Goal: Task Accomplishment & Management: Manage account settings

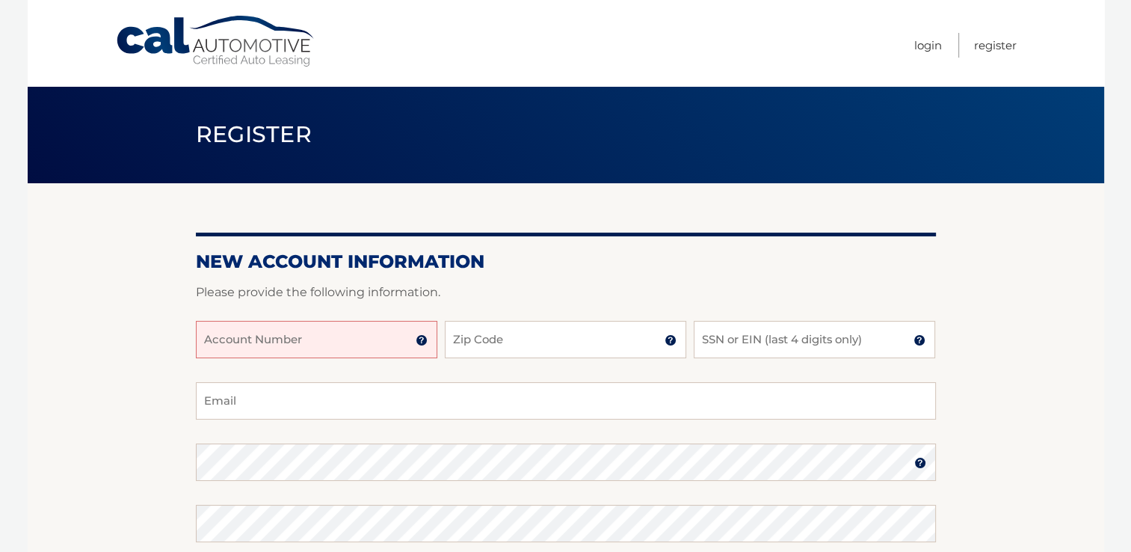
click at [208, 336] on input "Account Number" at bounding box center [316, 339] width 241 height 37
click at [256, 341] on input "4445599" at bounding box center [316, 339] width 241 height 37
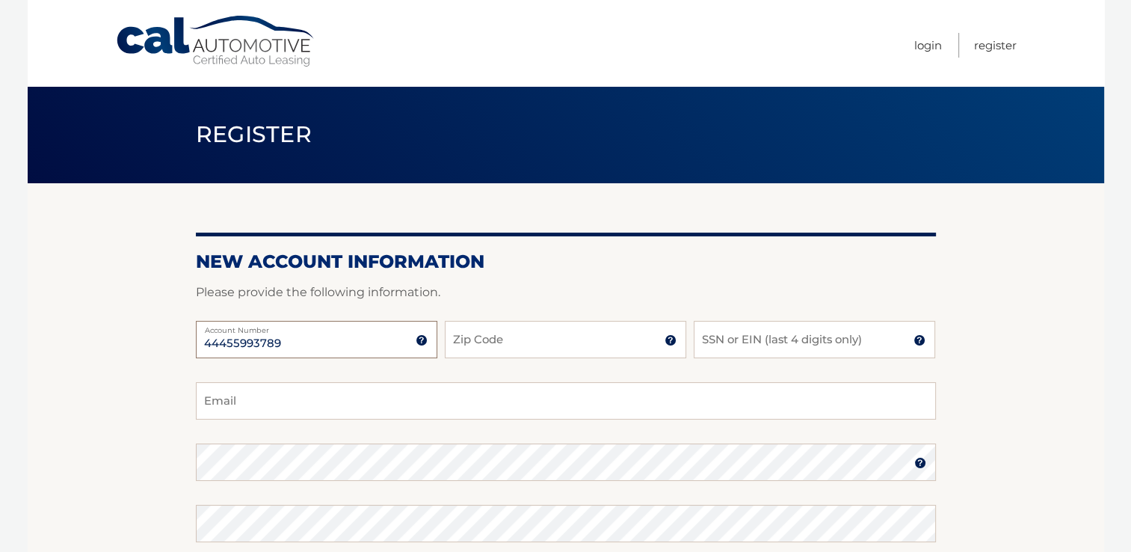
type input "44455993789"
click at [461, 336] on input "Zip Code" at bounding box center [565, 339] width 241 height 37
type input "07045"
click at [724, 342] on input "SSN or EIN (last 4 digits only)" at bounding box center [814, 339] width 241 height 37
type input "1856"
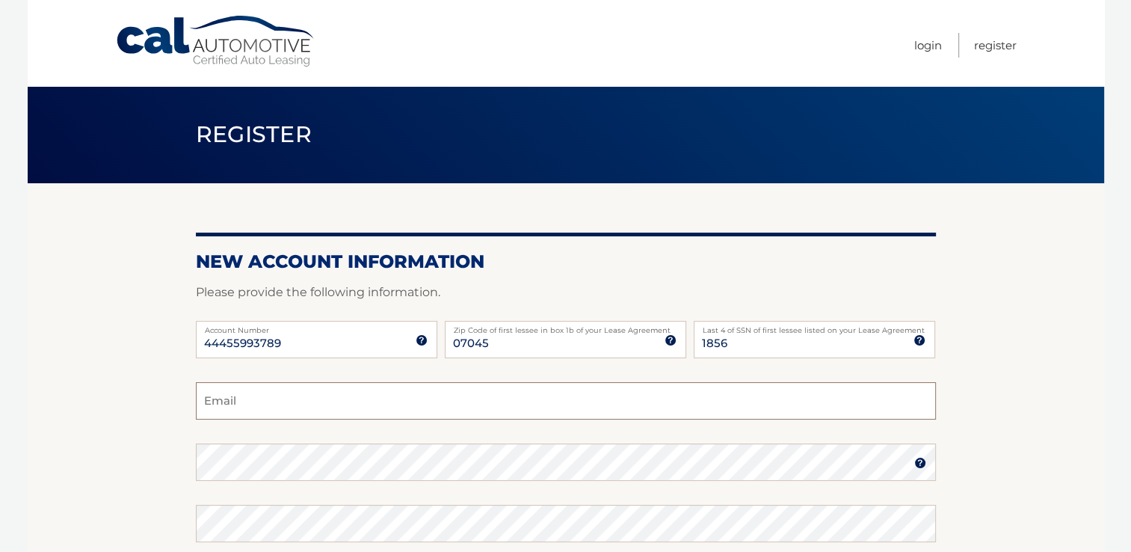
click at [259, 398] on input "Email" at bounding box center [566, 400] width 740 height 37
type input "[EMAIL_ADDRESS][DOMAIN_NAME]"
click at [917, 460] on img at bounding box center [920, 463] width 12 height 12
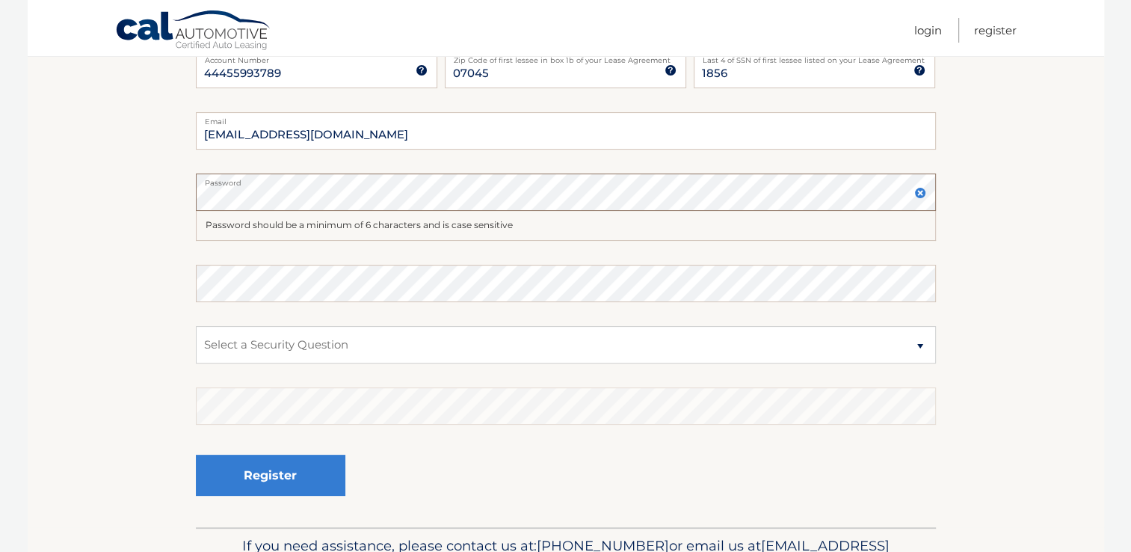
scroll to position [286, 0]
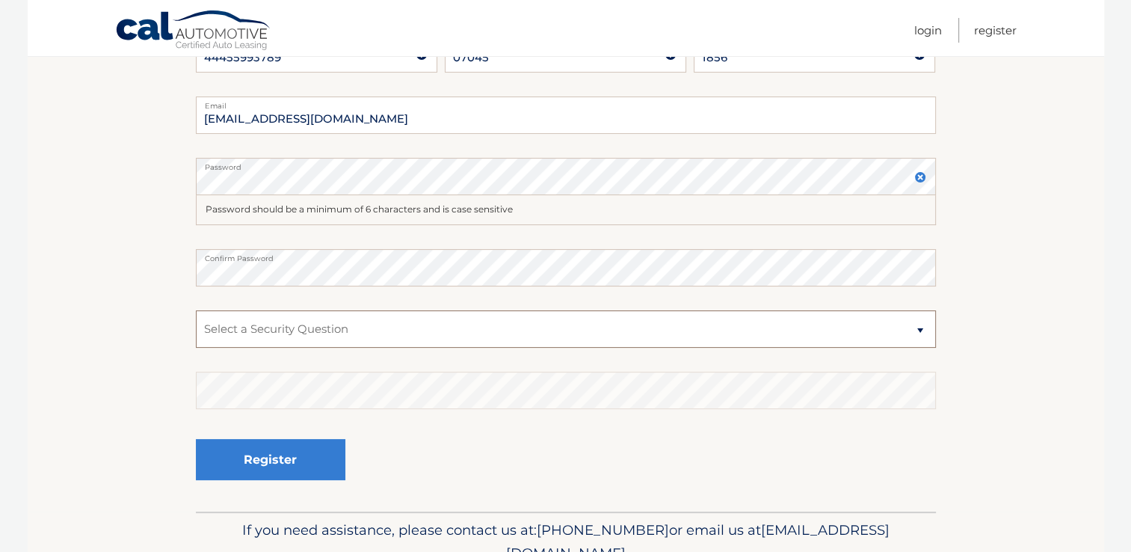
click at [920, 330] on select "Select a Security Question What was the name of your elementary school? What is…" at bounding box center [566, 328] width 740 height 37
select select "4"
click at [196, 310] on select "Select a Security Question What was the name of your elementary school? What is…" at bounding box center [566, 328] width 740 height 37
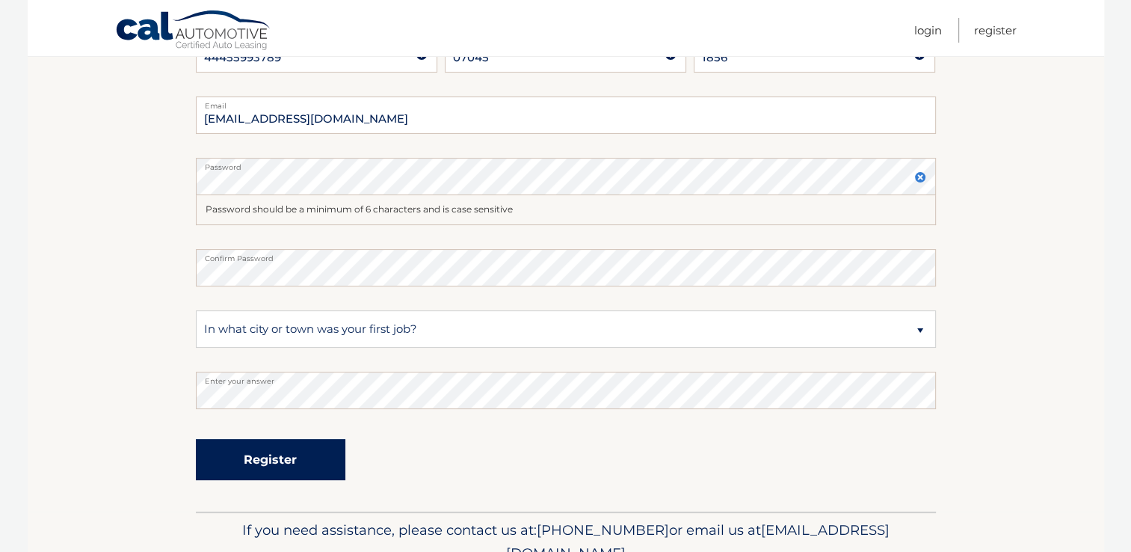
click at [278, 459] on button "Register" at bounding box center [271, 459] width 150 height 41
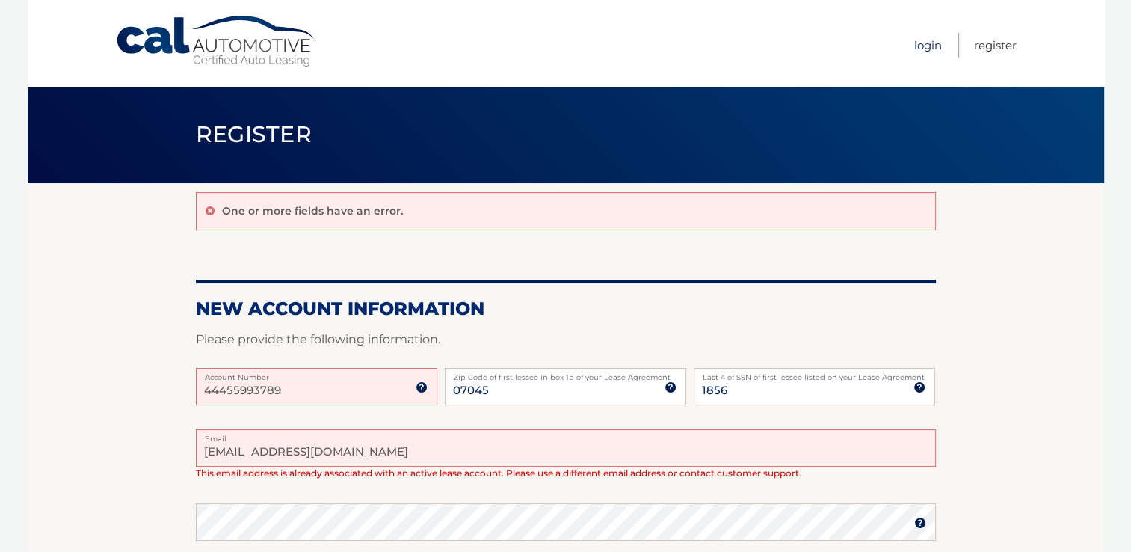
click at [926, 40] on link "Login" at bounding box center [928, 45] width 28 height 25
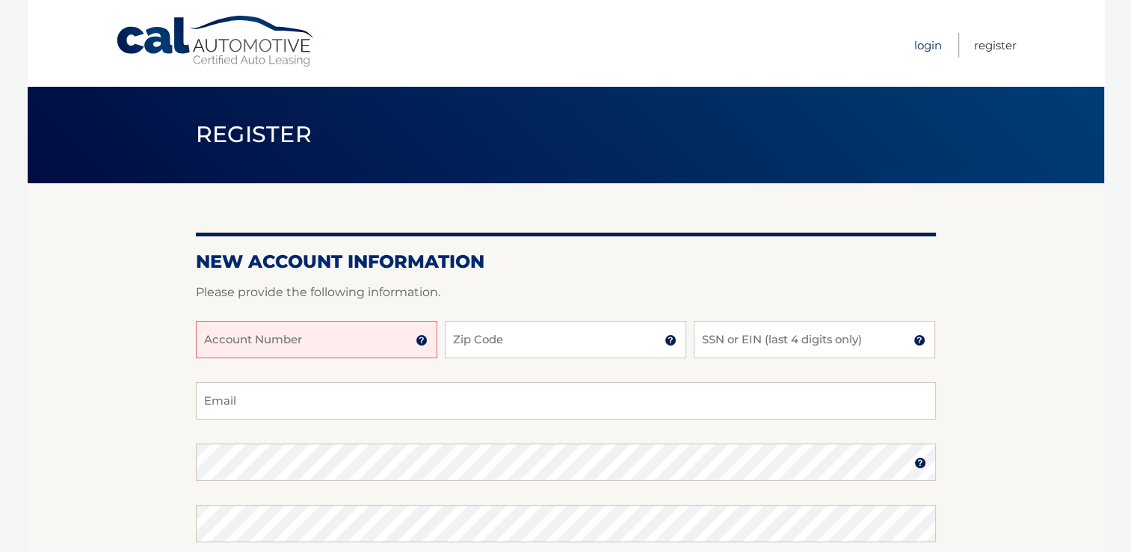
click at [924, 39] on link "Login" at bounding box center [928, 45] width 28 height 25
click at [927, 44] on link "Login" at bounding box center [928, 45] width 28 height 25
click at [206, 338] on input "Account Number" at bounding box center [316, 339] width 241 height 37
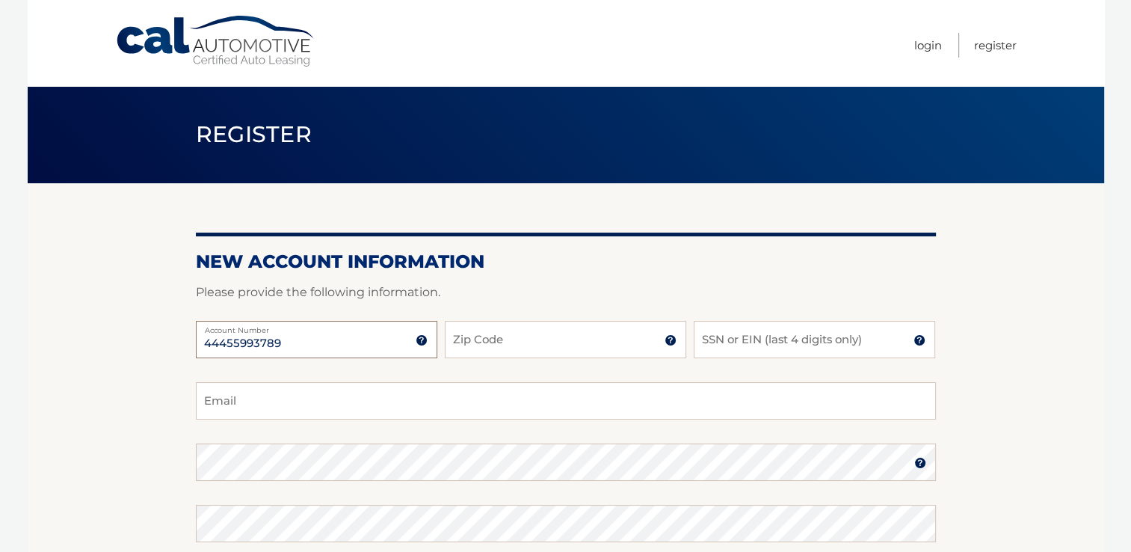
type input "44455993789"
type input "07045"
click at [703, 334] on input "SSN or EIN (last 4 digits only)" at bounding box center [814, 339] width 241 height 37
type input "1856"
click at [220, 401] on input "Email" at bounding box center [566, 400] width 740 height 37
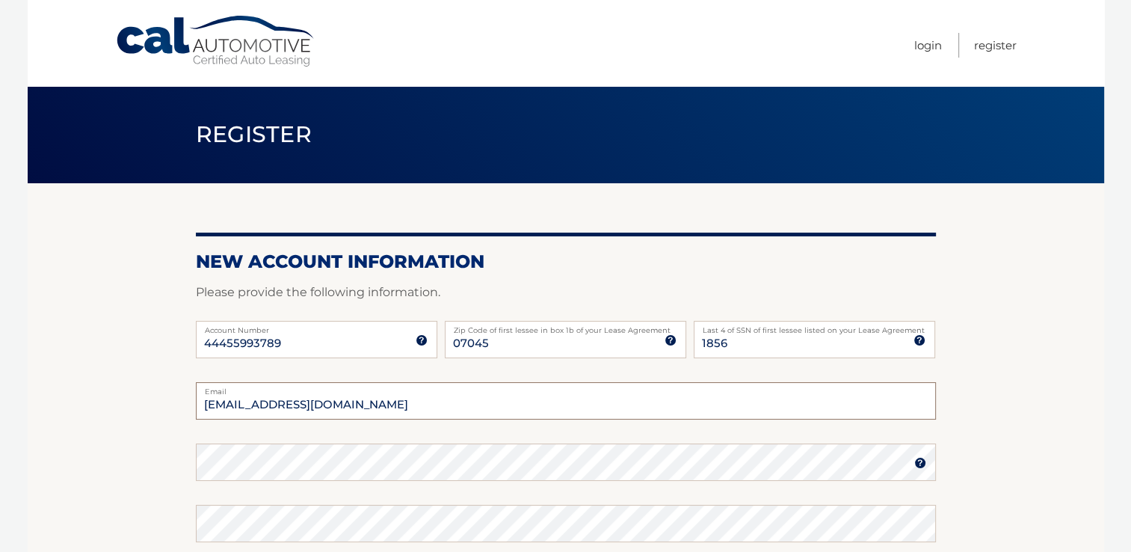
type input "[EMAIL_ADDRESS][DOMAIN_NAME]"
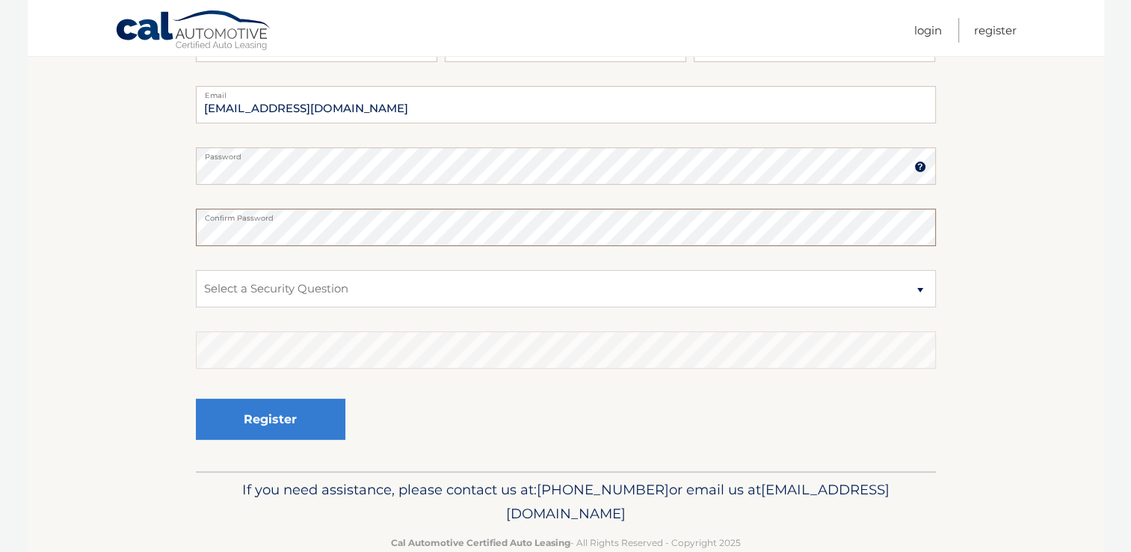
scroll to position [298, 0]
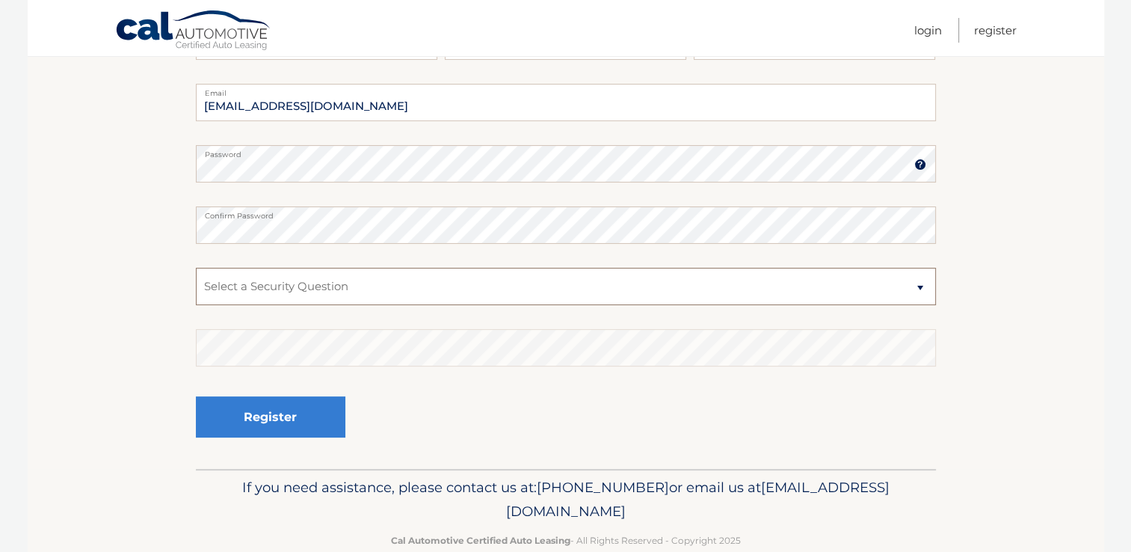
click at [920, 286] on select "Select a Security Question What was the name of your elementary school? What is…" at bounding box center [566, 286] width 740 height 37
select select "4"
click at [196, 268] on select "Select a Security Question What was the name of your elementary school? What is…" at bounding box center [566, 286] width 740 height 37
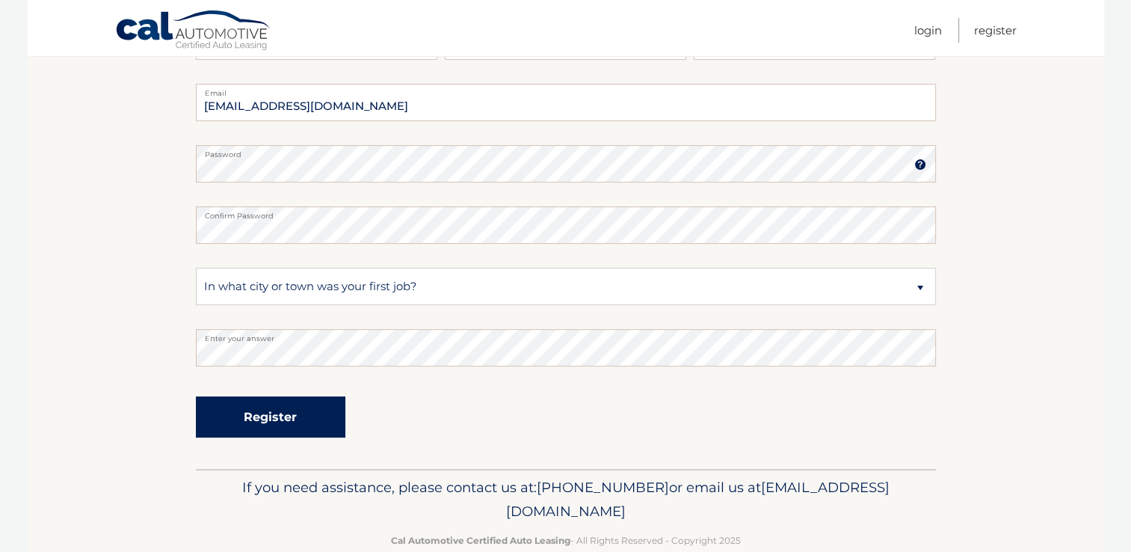
click at [230, 410] on button "Register" at bounding box center [271, 416] width 150 height 41
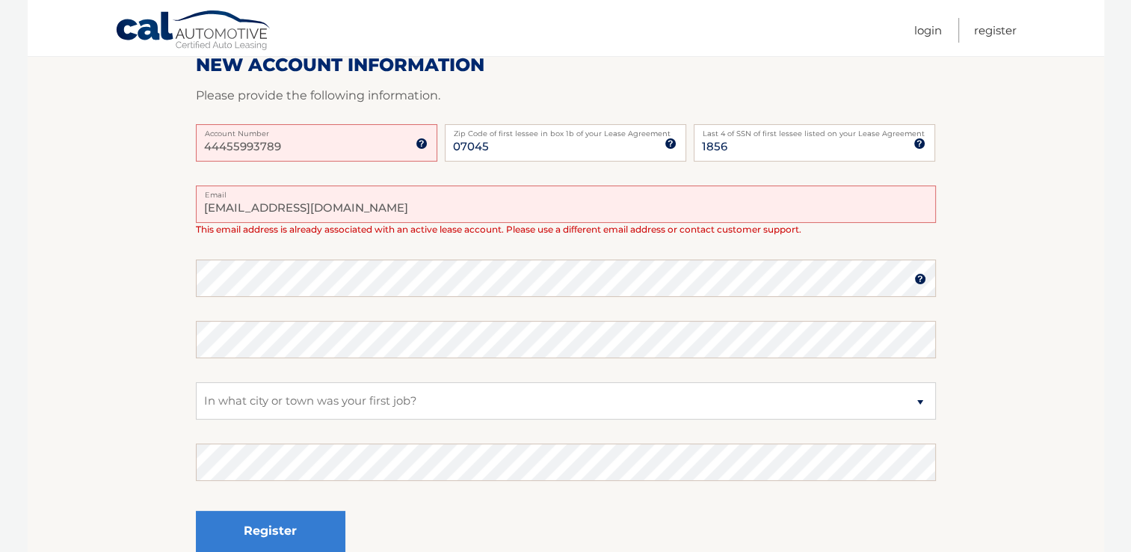
scroll to position [241, 0]
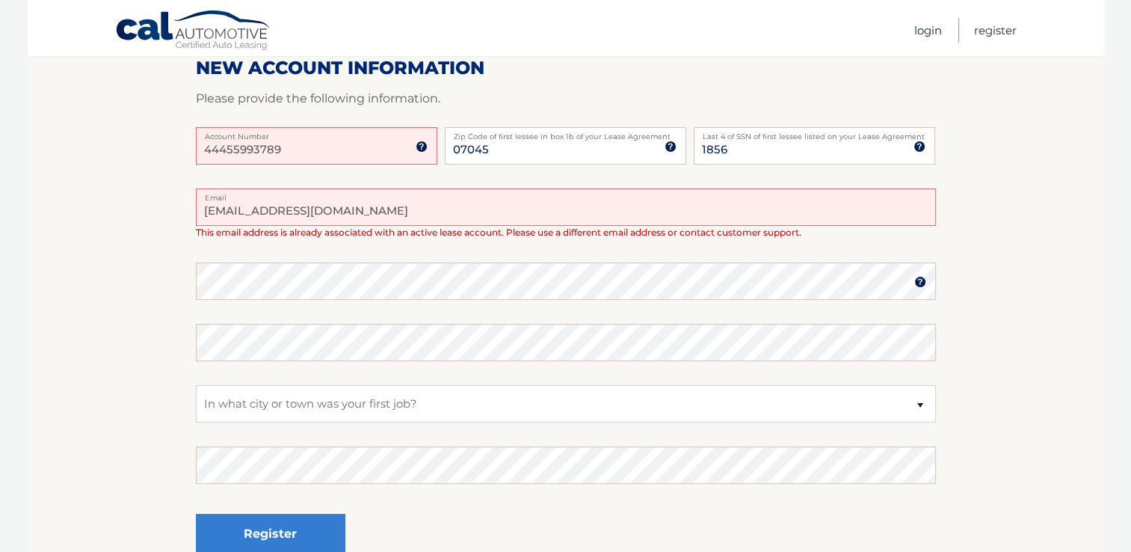
click at [926, 25] on link "Login" at bounding box center [928, 30] width 28 height 25
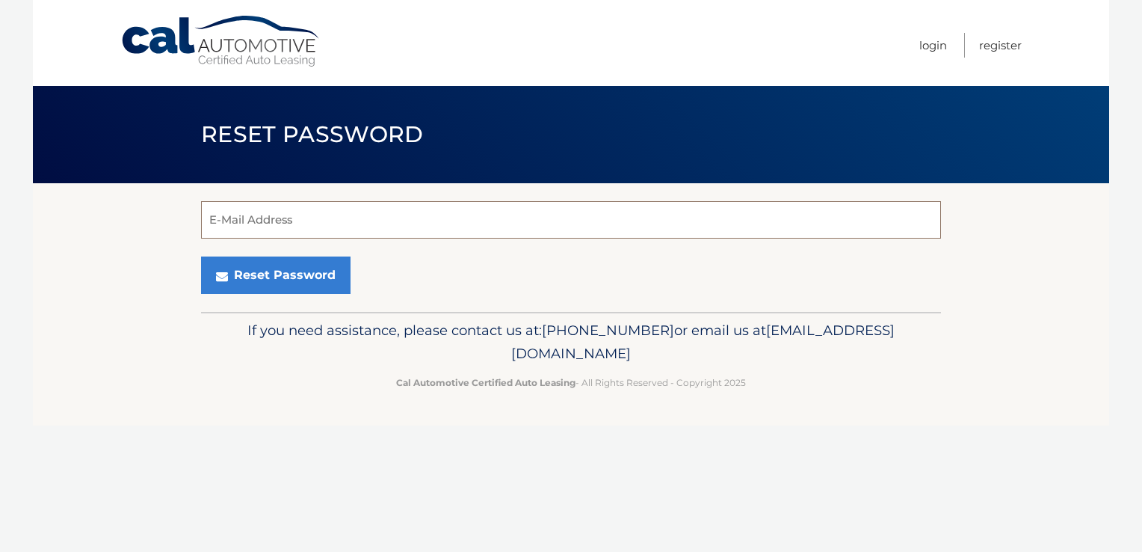
click at [233, 226] on input "E-Mail Address" at bounding box center [571, 219] width 740 height 37
type input "sawprincipal@yahoo.com"
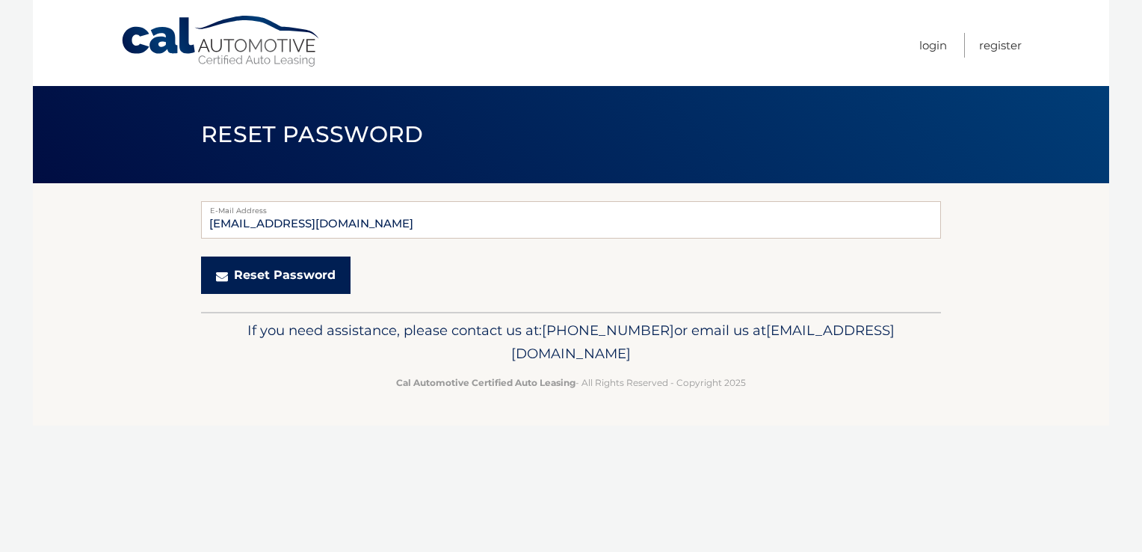
click at [292, 268] on button "Reset Password" at bounding box center [276, 274] width 150 height 37
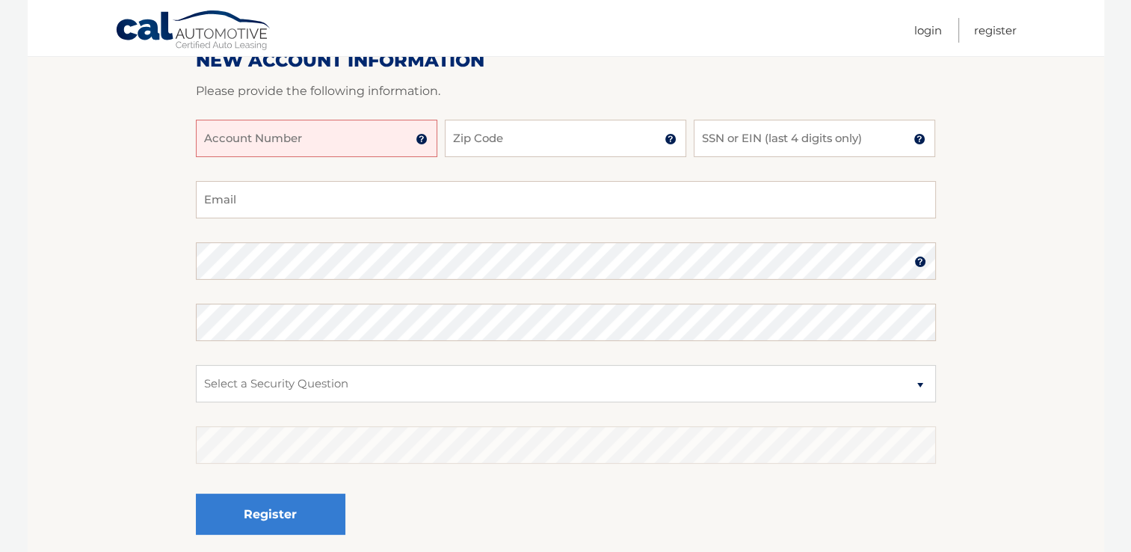
scroll to position [200, 0]
click at [206, 134] on input "Account Number" at bounding box center [316, 138] width 241 height 37
type input "4455991765"
click at [453, 133] on input "Zip Code" at bounding box center [565, 138] width 241 height 37
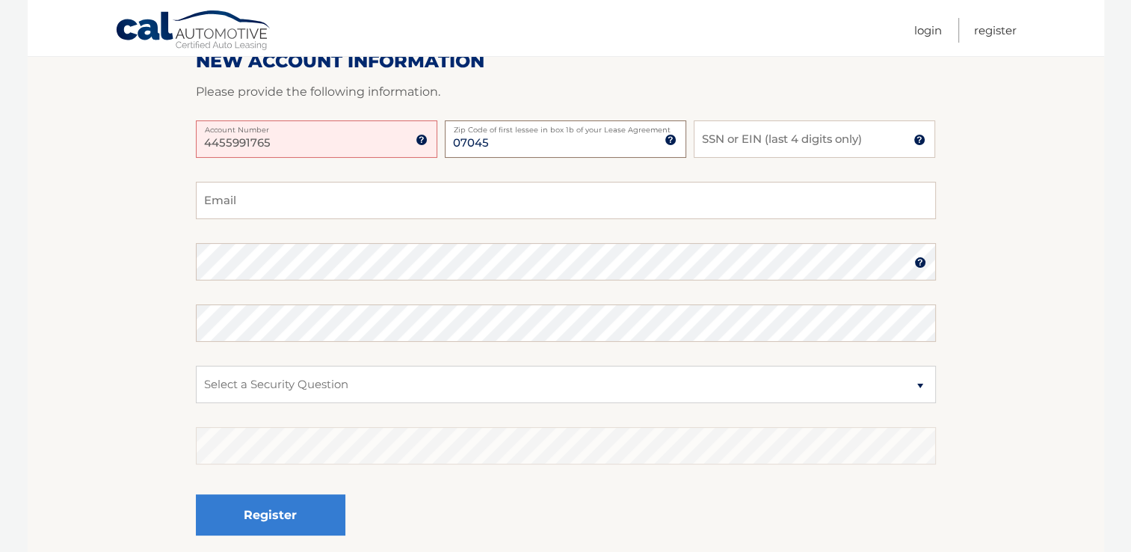
type input "07045"
click at [733, 135] on input "SSN or EIN (last 4 digits only)" at bounding box center [814, 138] width 241 height 37
click at [218, 136] on input "4455991765" at bounding box center [316, 138] width 241 height 37
type input "44455991765"
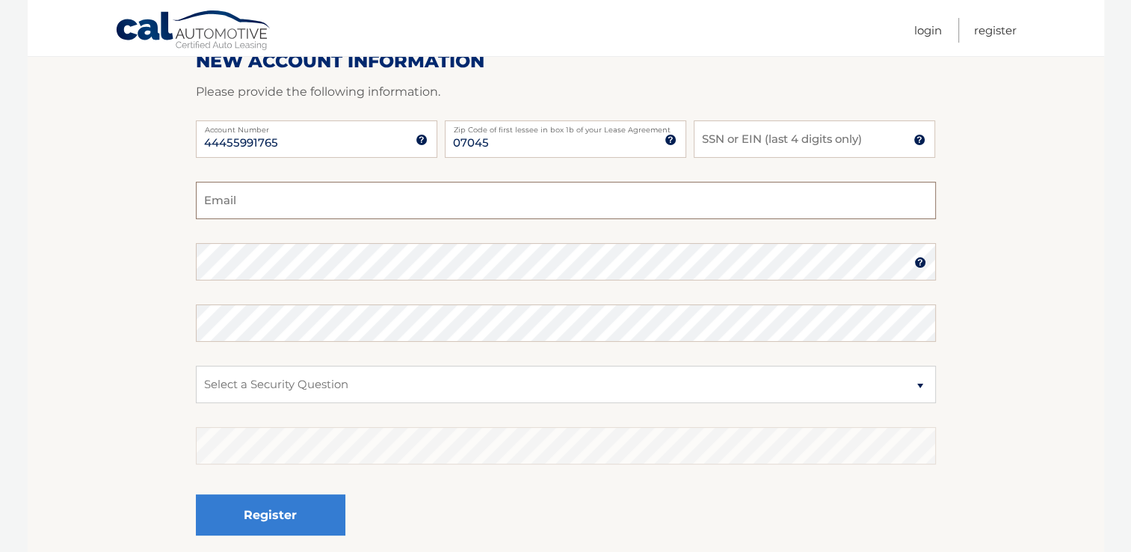
click at [211, 197] on input "Email" at bounding box center [566, 200] width 740 height 37
type input "rocco.grillo@gmail.com"
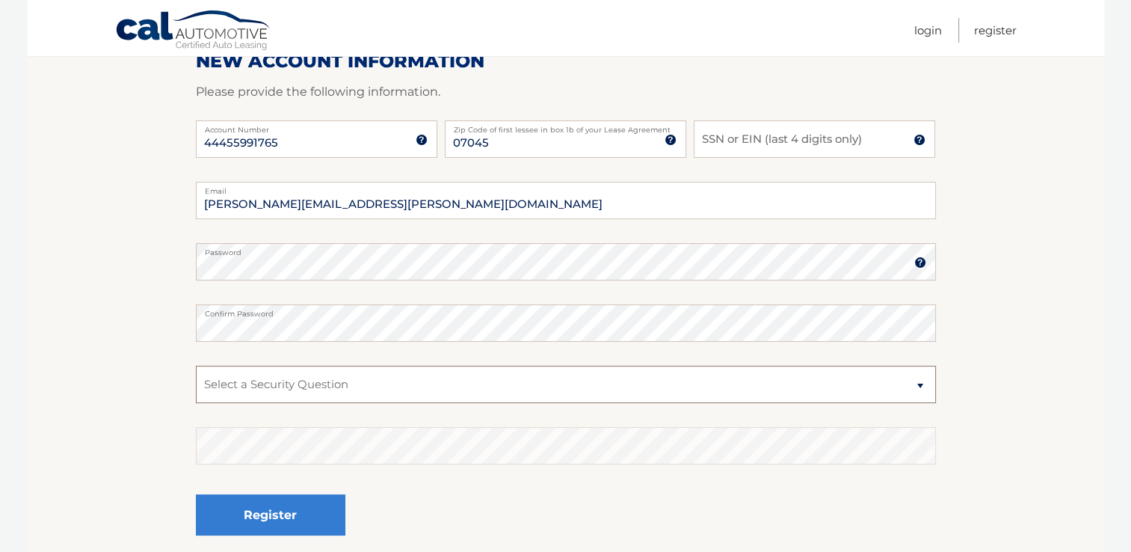
click at [289, 369] on select "Select a Security Question What was the name of your elementary school? What is…" at bounding box center [566, 384] width 740 height 37
select select "2"
click at [196, 366] on select "Select a Security Question What was the name of your elementary school? What is…" at bounding box center [566, 384] width 740 height 37
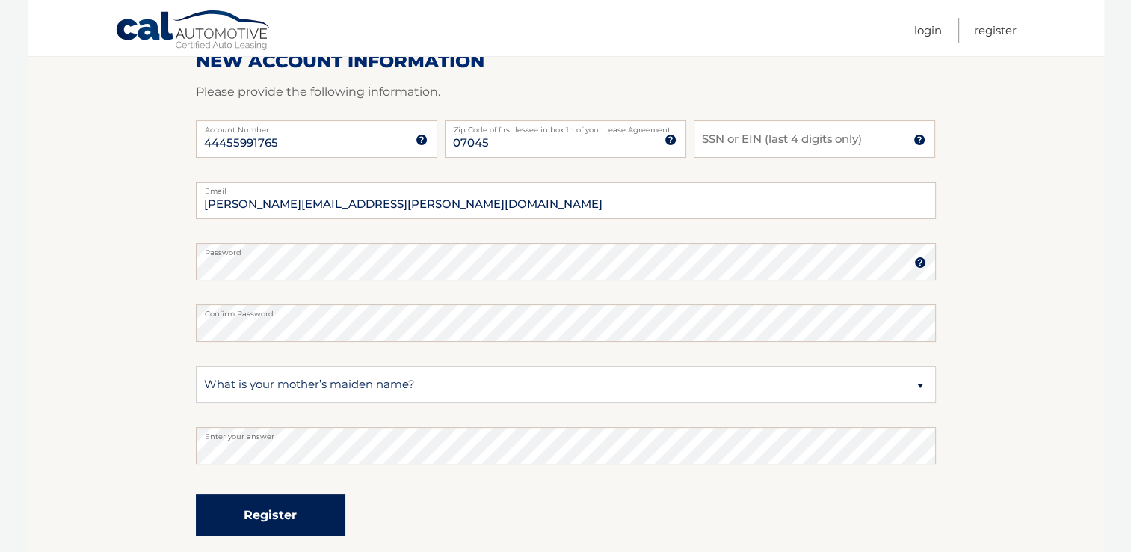
click at [246, 508] on button "Register" at bounding box center [271, 514] width 150 height 41
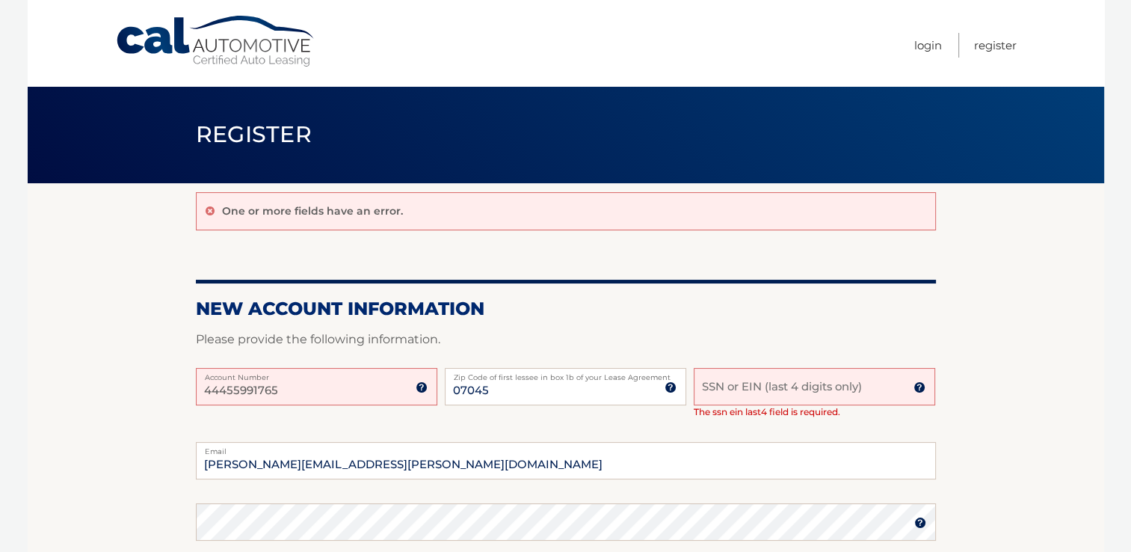
click at [709, 381] on input "SSN or EIN (last 4 digits only)" at bounding box center [814, 386] width 241 height 37
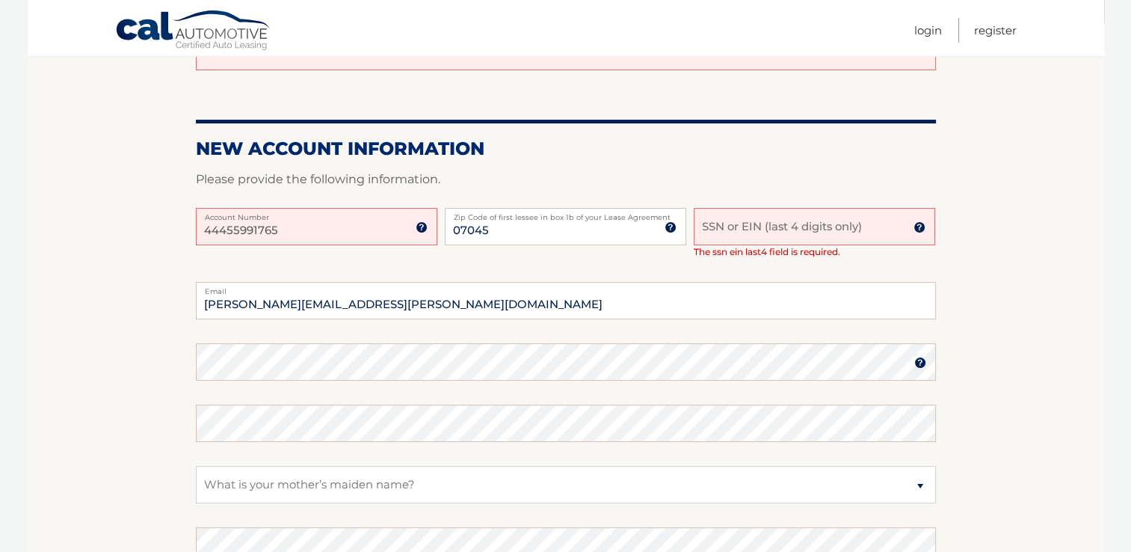
scroll to position [155, 0]
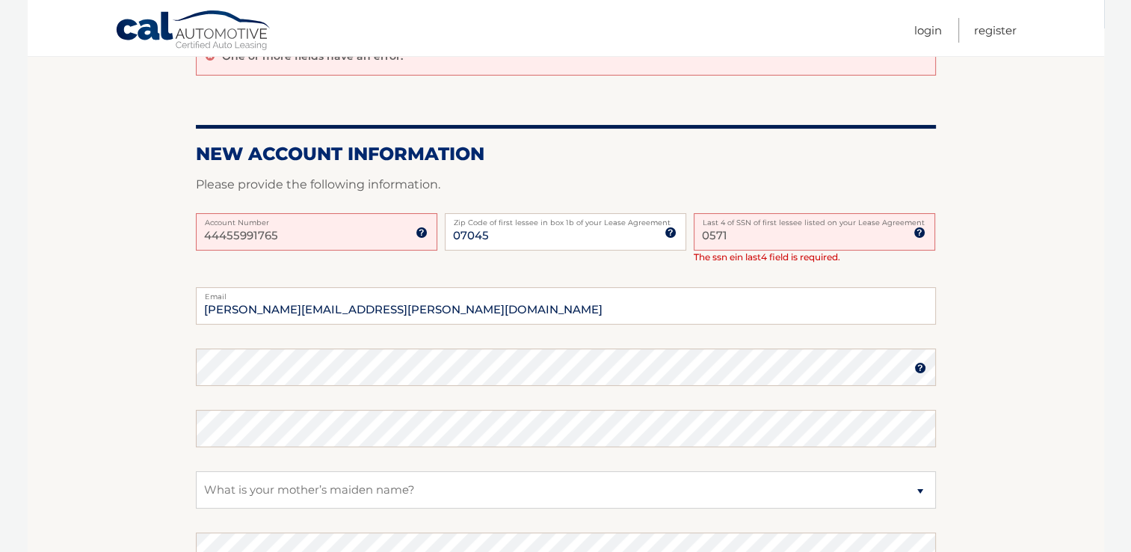
type input "0571"
click at [919, 490] on select "Select a Security Question What was the name of your elementary school? What is…" at bounding box center [566, 489] width 740 height 37
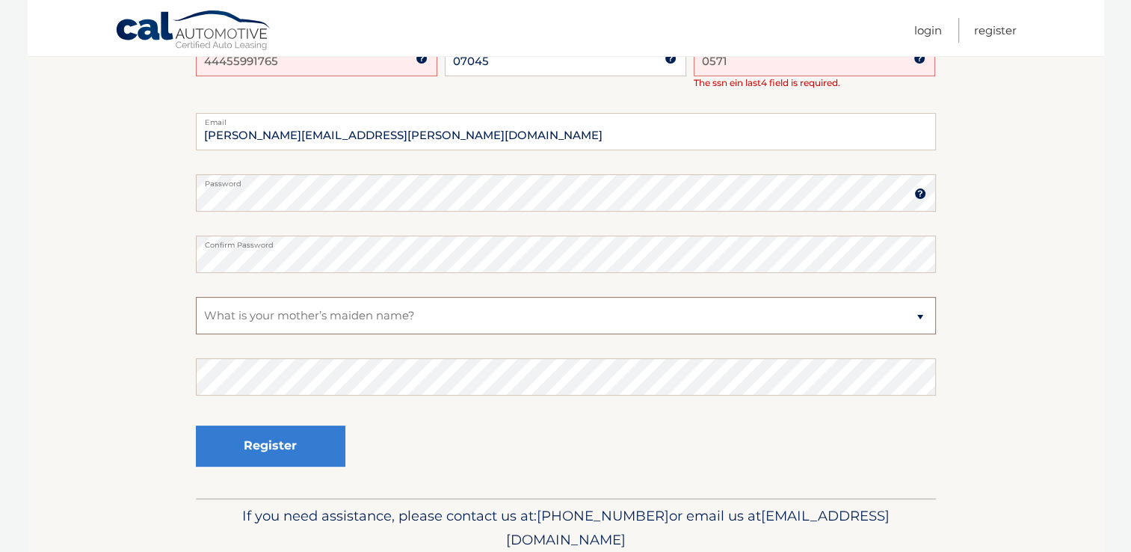
scroll to position [381, 0]
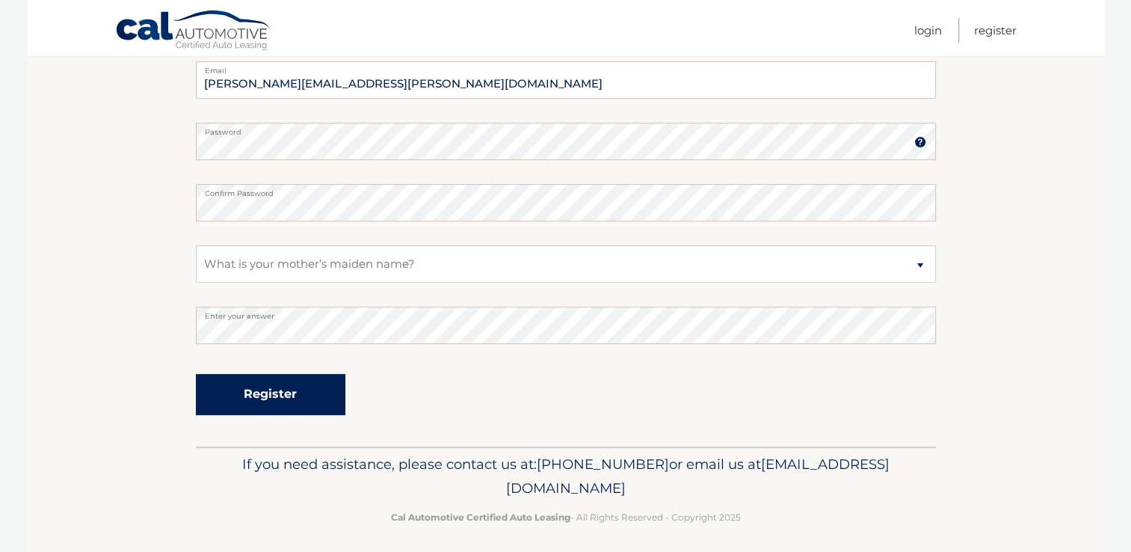
drag, startPoint x: 251, startPoint y: 384, endPoint x: 250, endPoint y: 375, distance: 9.0
click at [250, 375] on button "Register" at bounding box center [271, 394] width 150 height 41
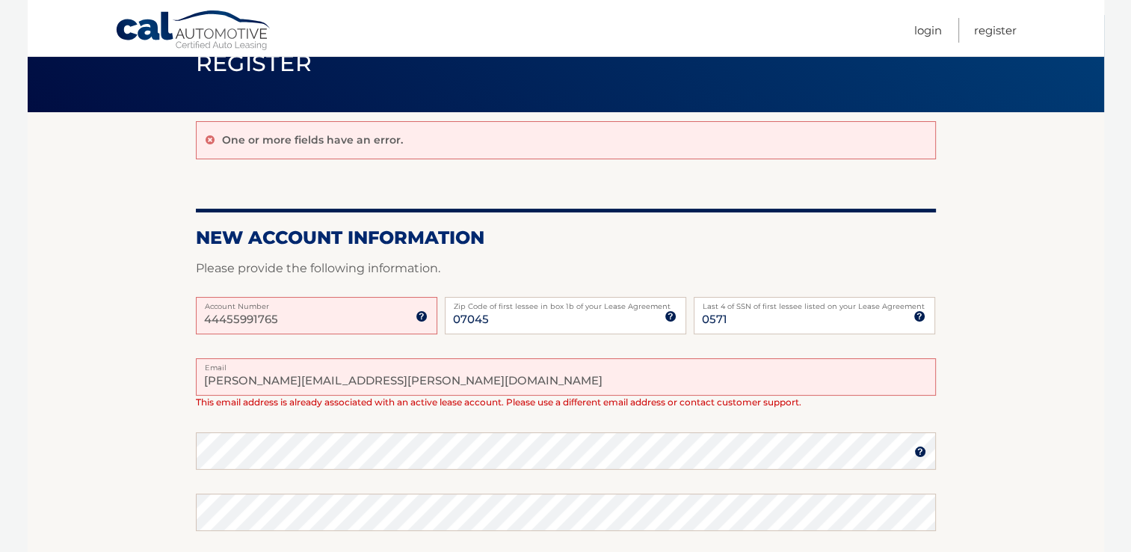
scroll to position [20, 0]
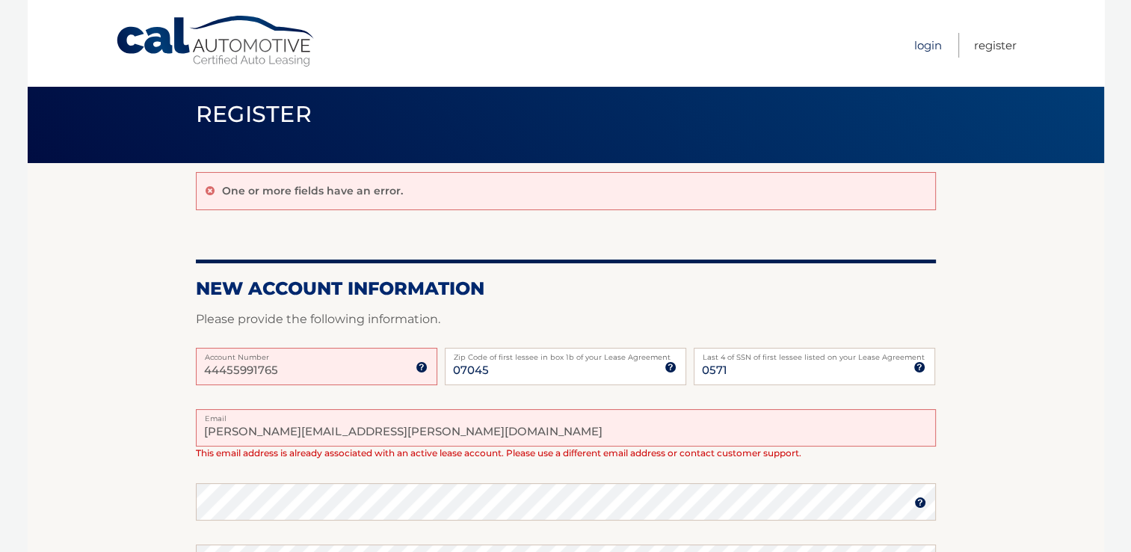
click at [924, 39] on link "Login" at bounding box center [928, 45] width 28 height 25
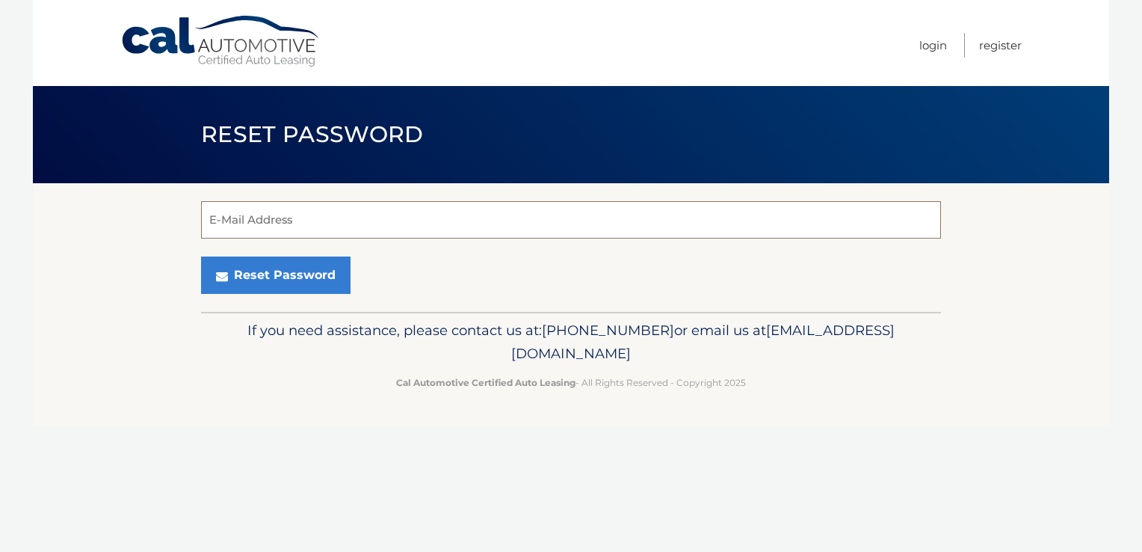
click at [221, 215] on input "E-Mail Address" at bounding box center [571, 219] width 740 height 37
type input "[EMAIL_ADDRESS][DOMAIN_NAME]"
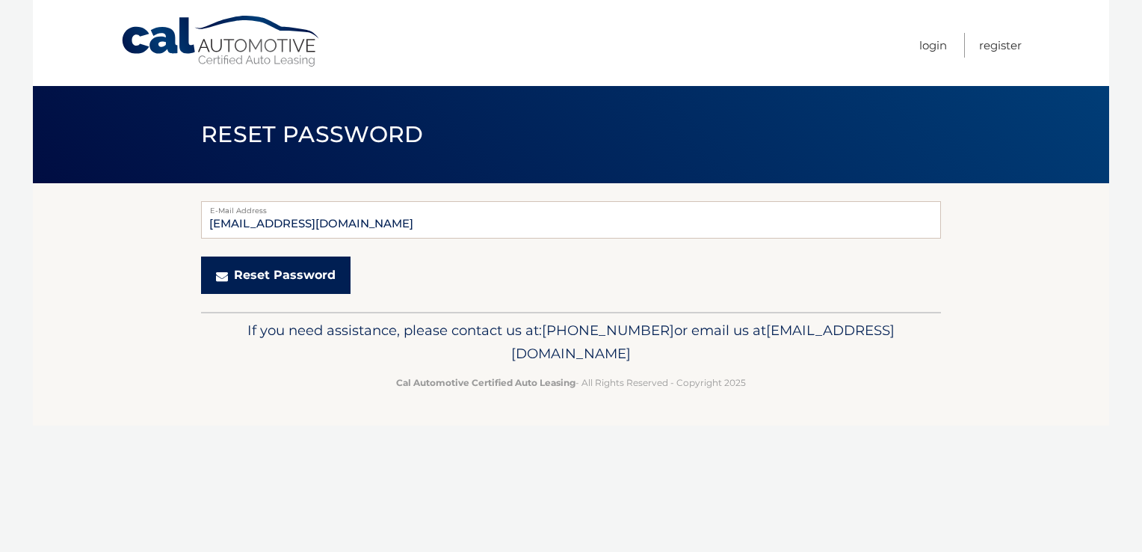
click at [291, 278] on button "Reset Password" at bounding box center [276, 274] width 150 height 37
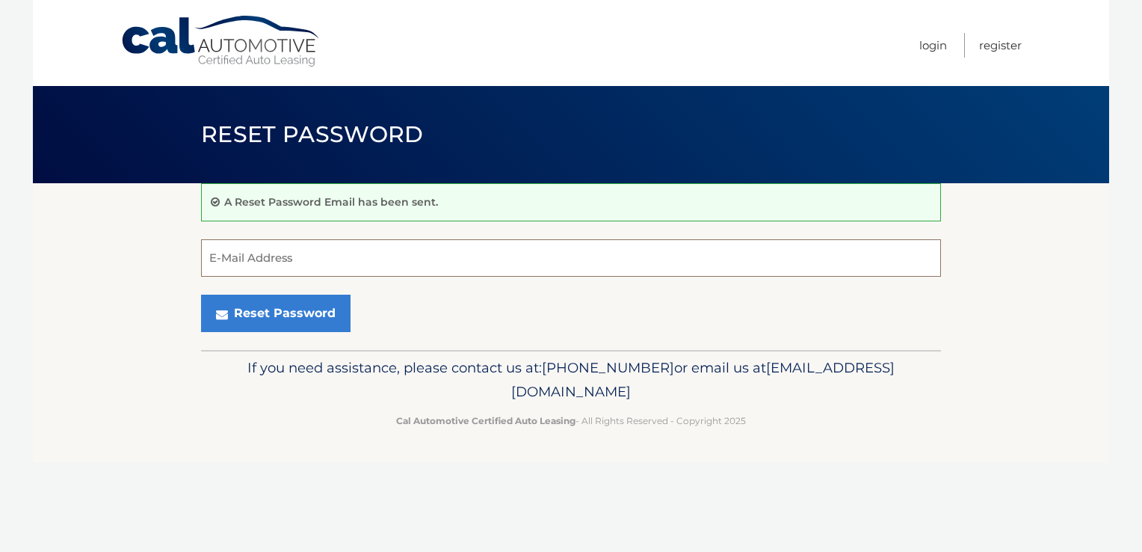
click at [264, 255] on input "E-Mail Address" at bounding box center [571, 257] width 740 height 37
type input "sawprincipal@yahoo.com"
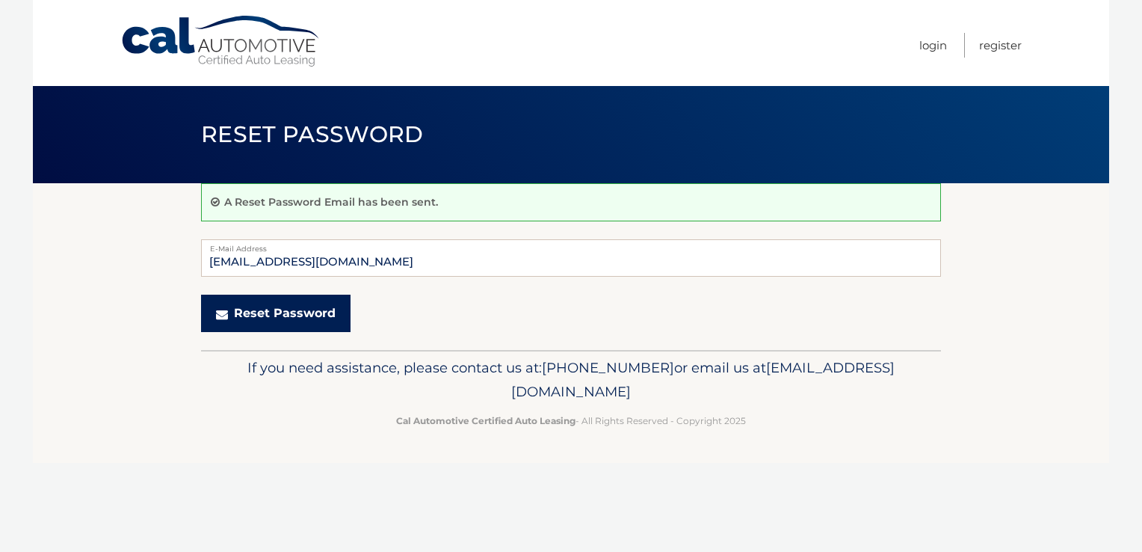
click at [292, 307] on button "Reset Password" at bounding box center [276, 313] width 150 height 37
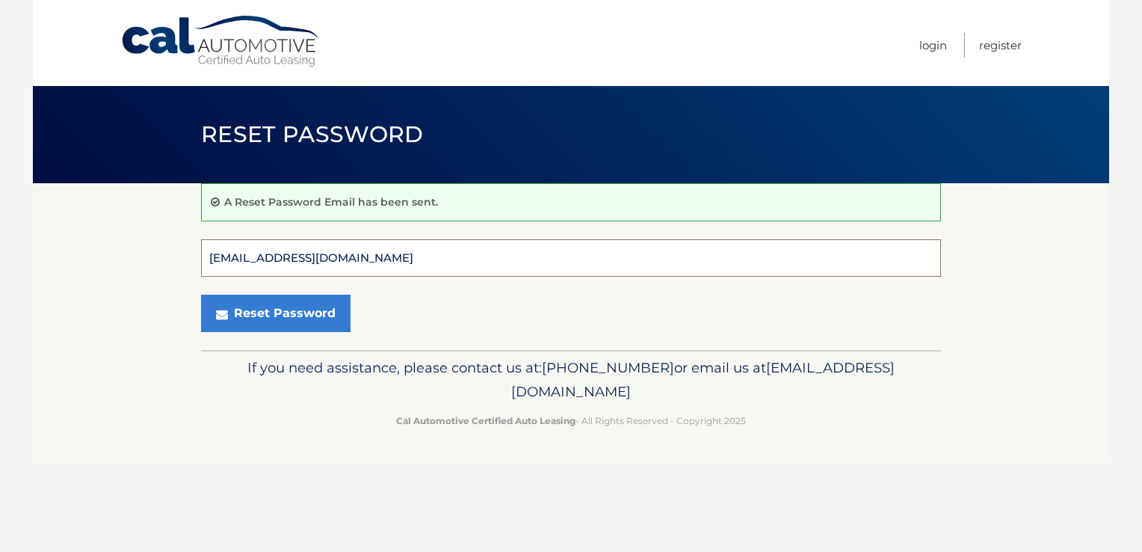
click at [354, 257] on input "sawprincipal@yahoo.com" at bounding box center [571, 257] width 740 height 37
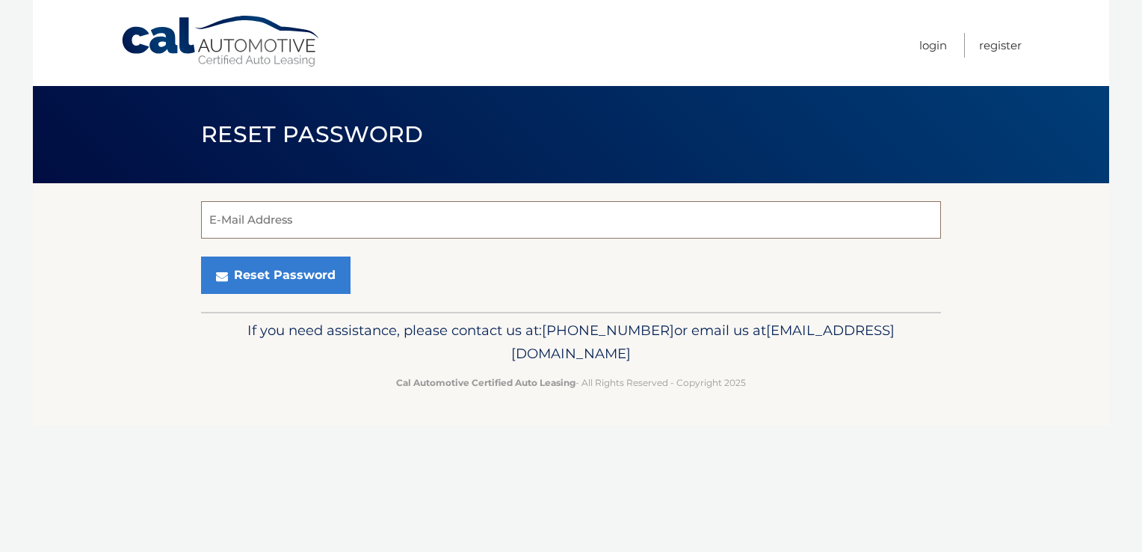
click at [214, 225] on input "E-Mail Address" at bounding box center [571, 219] width 740 height 37
click at [380, 225] on input "[EMAIL_ADDRESS][DOMAIN_NAME]" at bounding box center [571, 219] width 740 height 37
type input "s"
click at [376, 220] on input "E-Mail Address" at bounding box center [571, 219] width 740 height 37
type input "rocco.grillo@gmail.com"
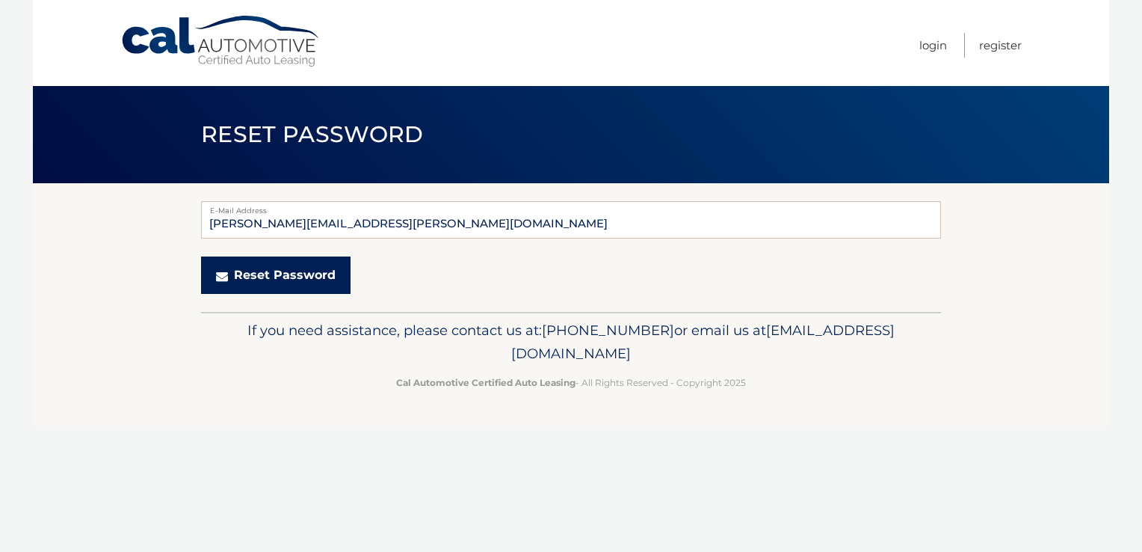
click at [301, 277] on button "Reset Password" at bounding box center [276, 274] width 150 height 37
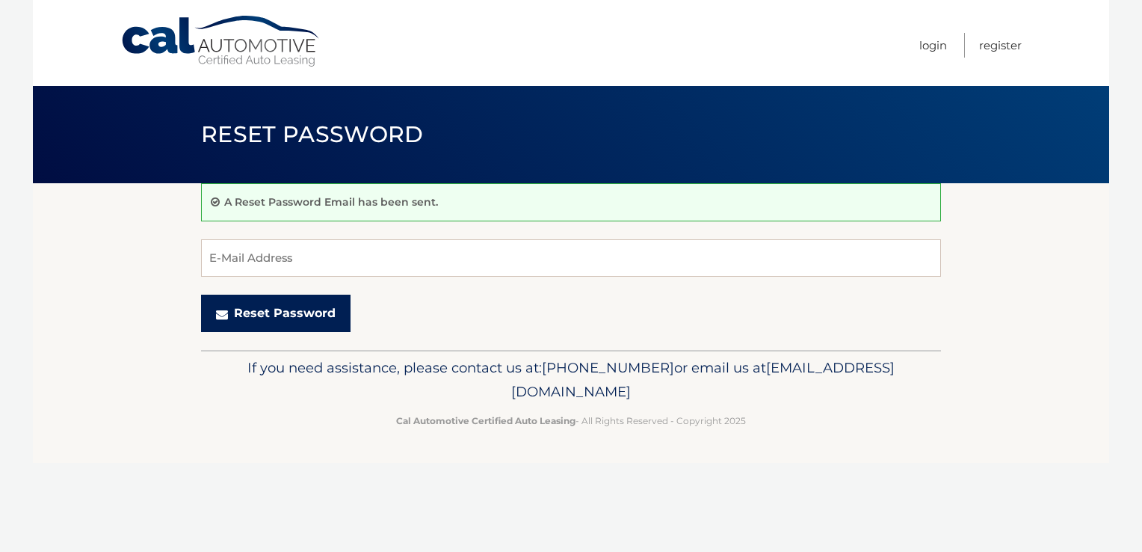
click at [262, 304] on button "Reset Password" at bounding box center [276, 313] width 150 height 37
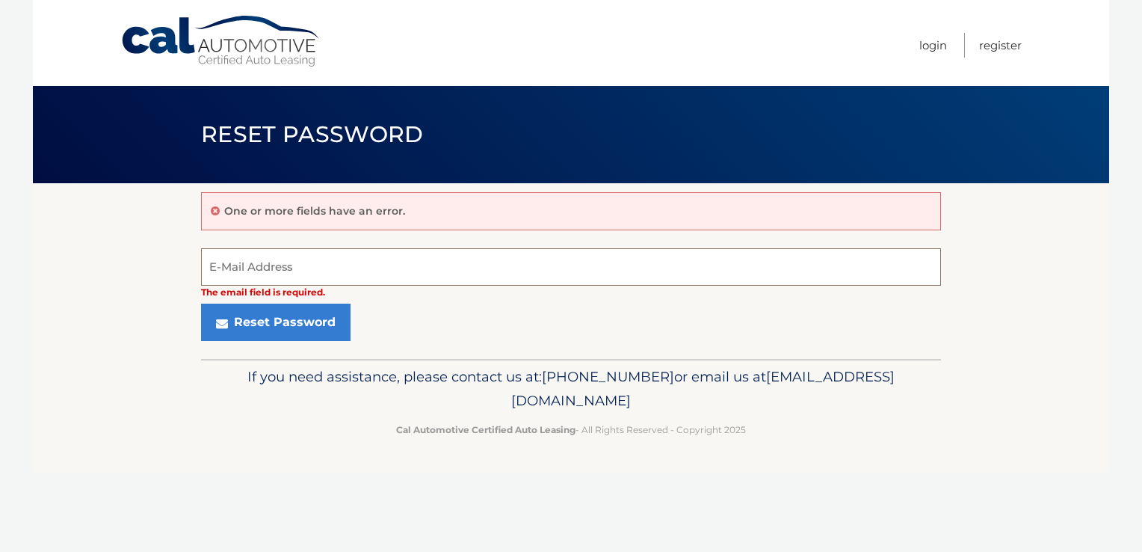
click at [224, 259] on input "E-Mail Address" at bounding box center [571, 266] width 740 height 37
type input "[PERSON_NAME][EMAIL_ADDRESS][PERSON_NAME][DOMAIN_NAME]"
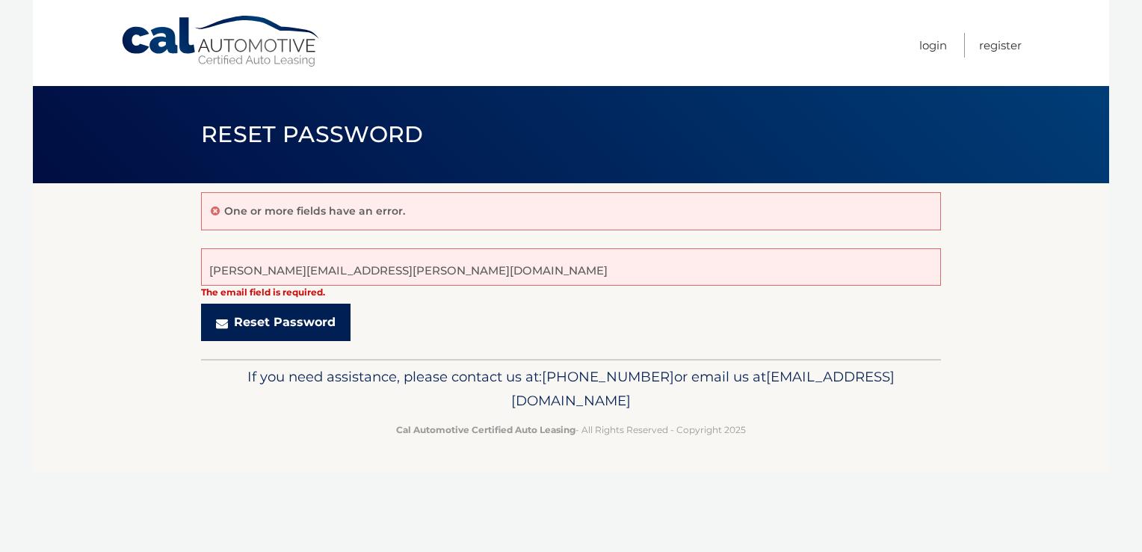
click at [290, 314] on button "Reset Password" at bounding box center [276, 322] width 150 height 37
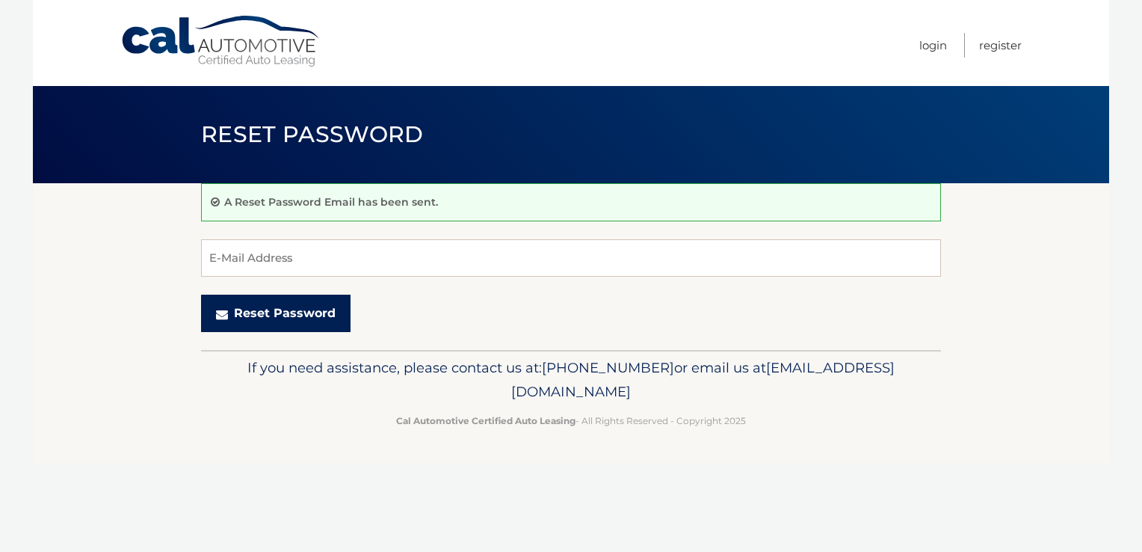
click at [251, 310] on button "Reset Password" at bounding box center [276, 313] width 150 height 37
drag, startPoint x: 251, startPoint y: 310, endPoint x: 257, endPoint y: 301, distance: 10.8
click at [257, 301] on button "Reset Password" at bounding box center [276, 313] width 150 height 37
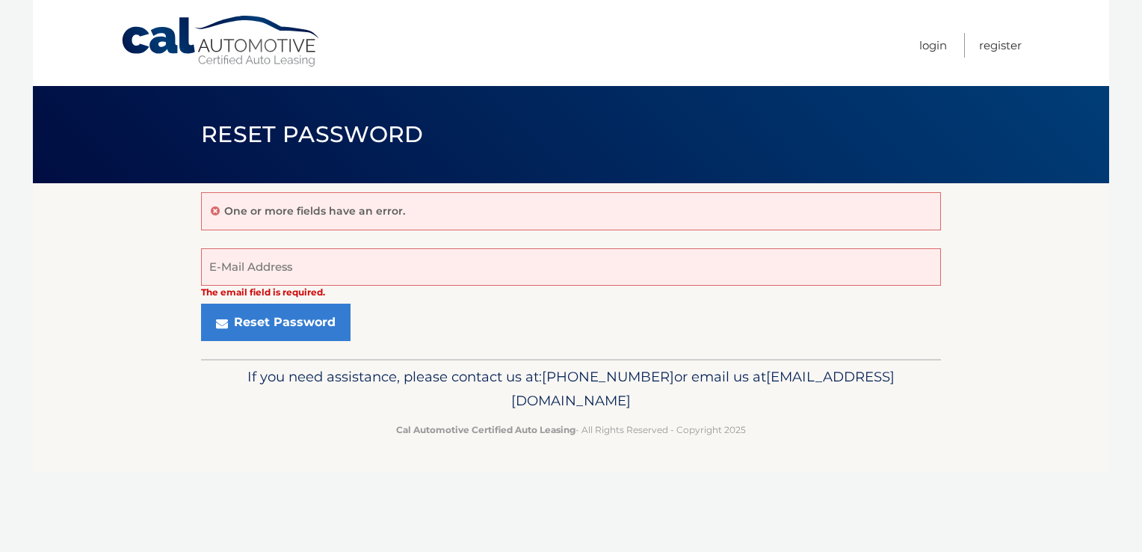
drag, startPoint x: 0, startPoint y: 0, endPoint x: 275, endPoint y: 295, distance: 403.6
click at [275, 295] on form "The email field is required. E-Mail Address Reset Password" at bounding box center [571, 294] width 740 height 93
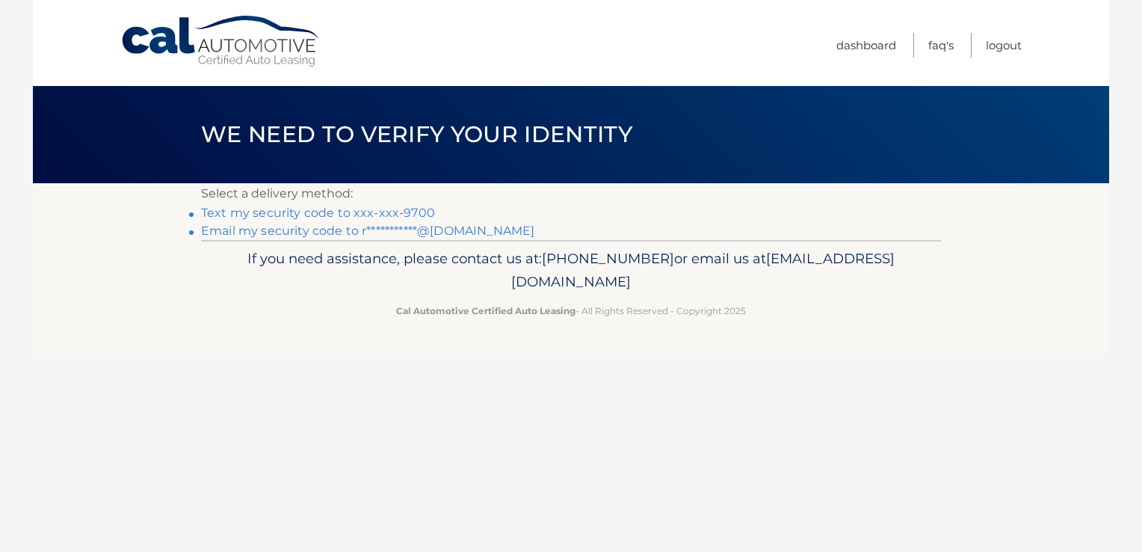
click at [395, 213] on link "Text my security code to xxx-xxx-9700" at bounding box center [318, 213] width 234 height 14
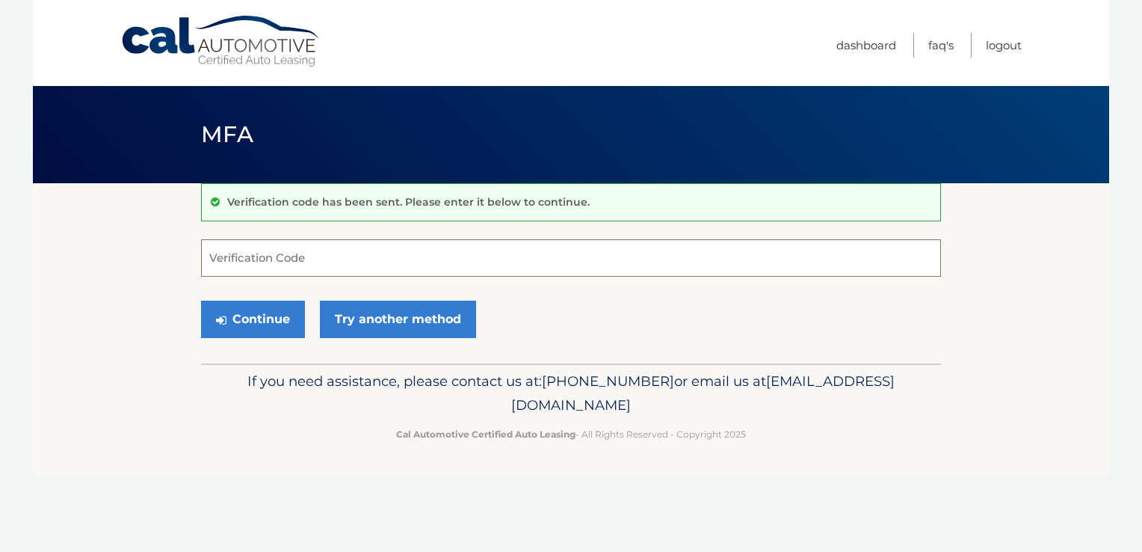
click at [260, 257] on input "Verification Code" at bounding box center [571, 257] width 740 height 37
type input "214592"
click at [245, 305] on button "Continue" at bounding box center [253, 319] width 104 height 37
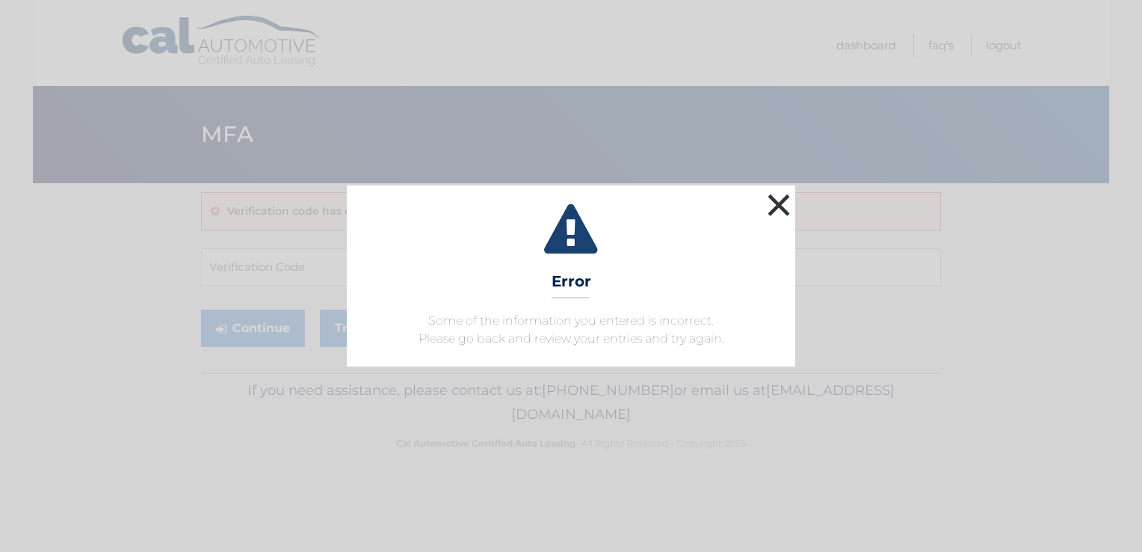
click at [778, 199] on button "×" at bounding box center [779, 205] width 30 height 30
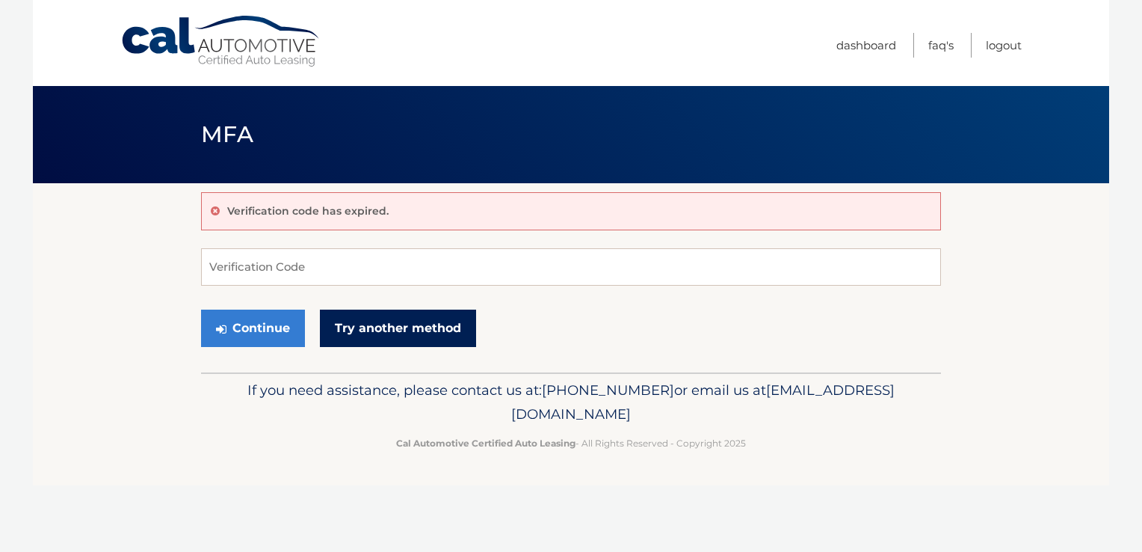
click at [339, 324] on link "Try another method" at bounding box center [398, 328] width 156 height 37
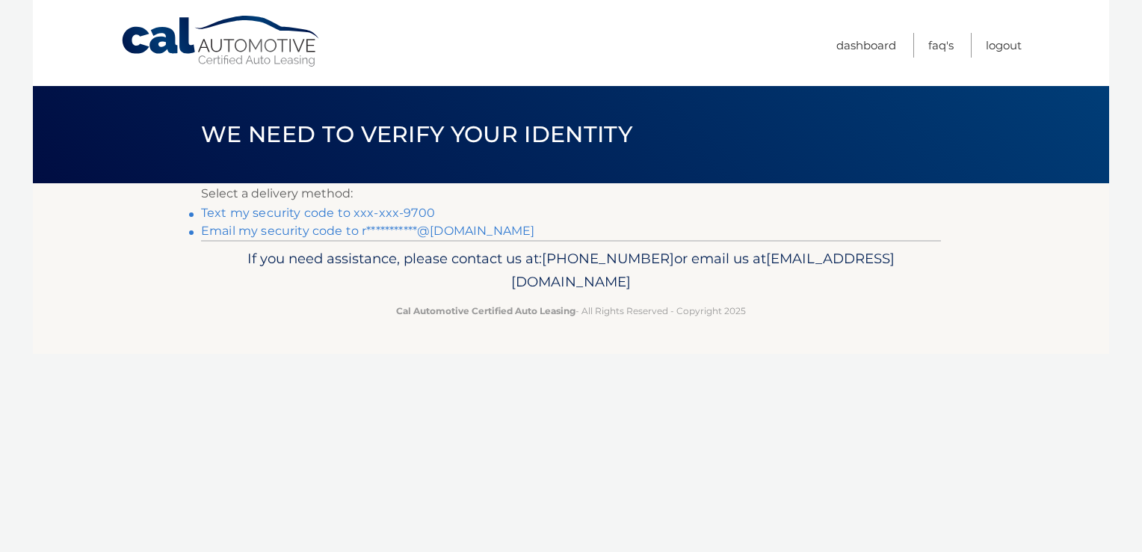
click at [298, 213] on link "Text my security code to xxx-xxx-9700" at bounding box center [318, 213] width 234 height 14
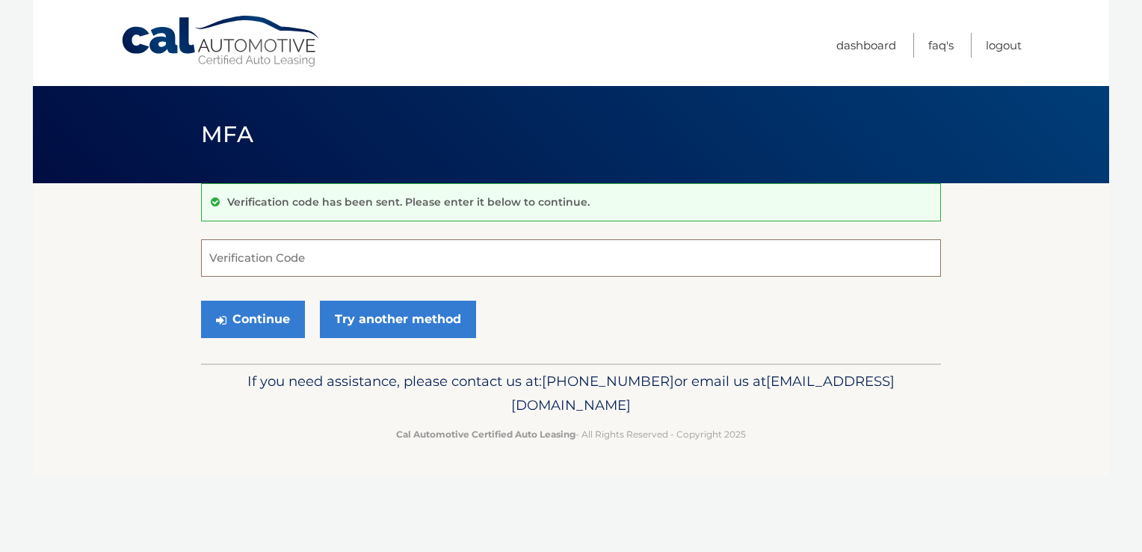
click at [224, 262] on input "Verification Code" at bounding box center [571, 257] width 740 height 37
type input "362756"
click at [228, 313] on button "Continue" at bounding box center [253, 319] width 104 height 37
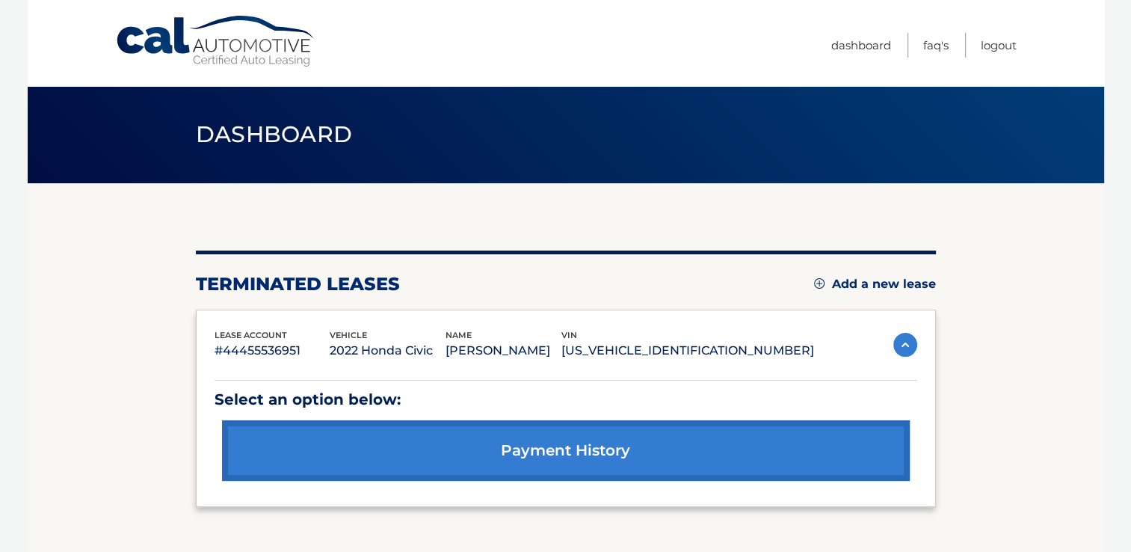
drag, startPoint x: 1128, startPoint y: 120, endPoint x: 1142, endPoint y: 82, distance: 40.4
click at [1131, 82] on html "Cal Automotive Menu Dashboard FAQ's Logout" at bounding box center [565, 276] width 1131 height 552
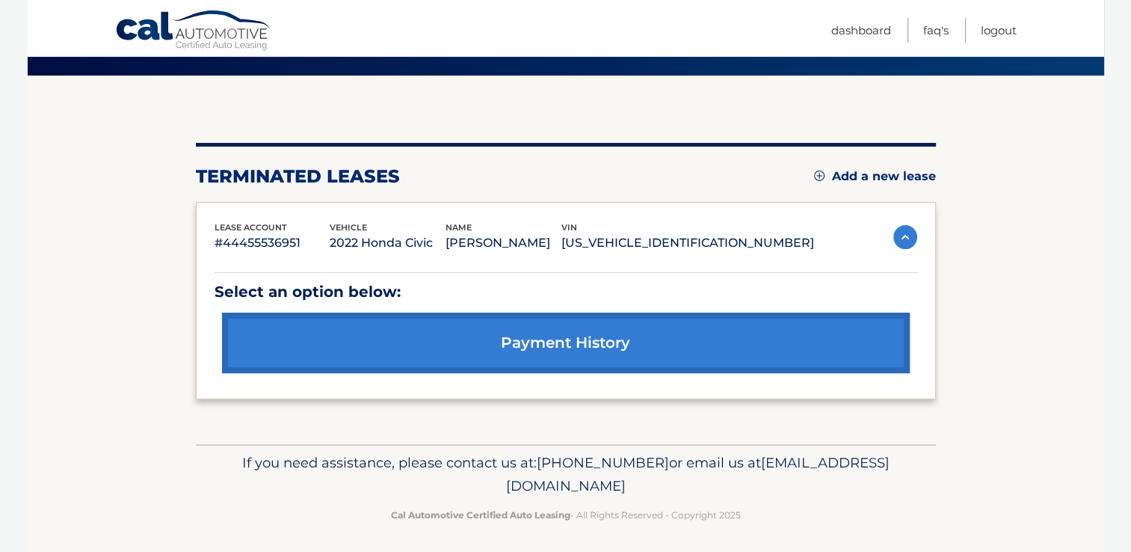
scroll to position [111, 0]
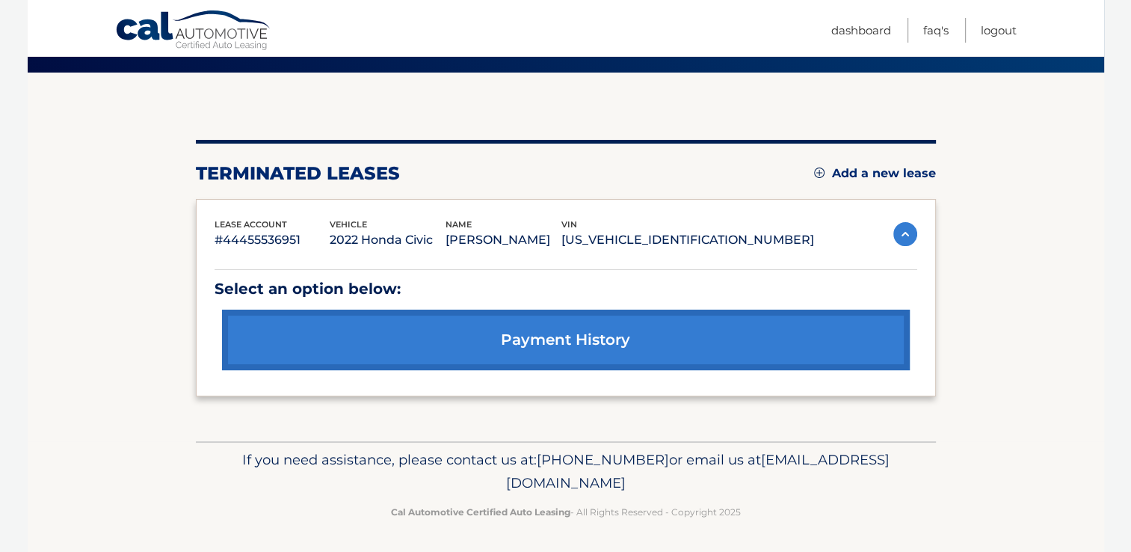
click at [879, 169] on link "Add a new lease" at bounding box center [875, 173] width 122 height 15
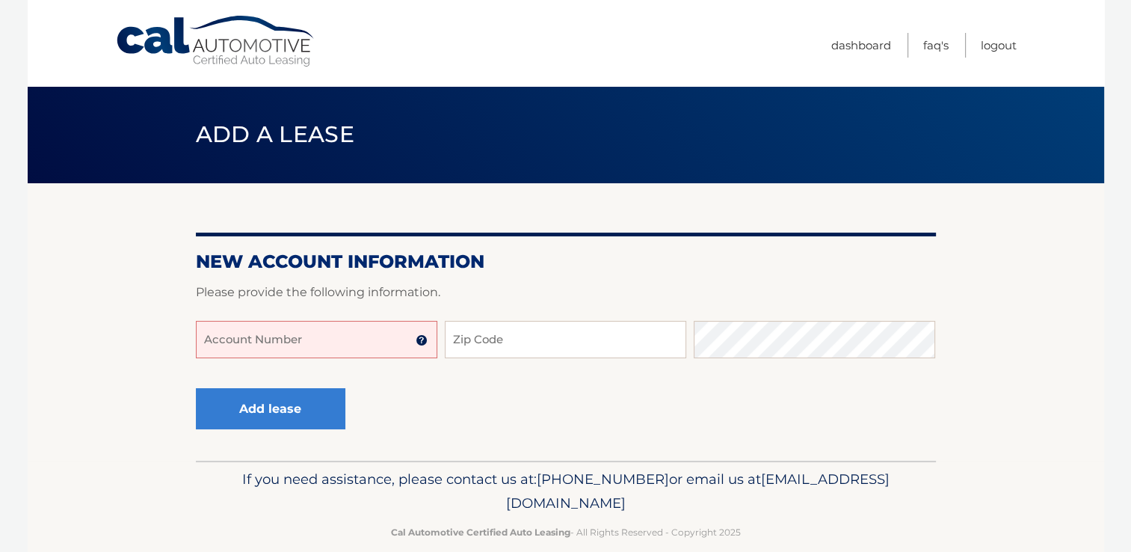
click at [254, 345] on input "Account Number" at bounding box center [316, 339] width 241 height 37
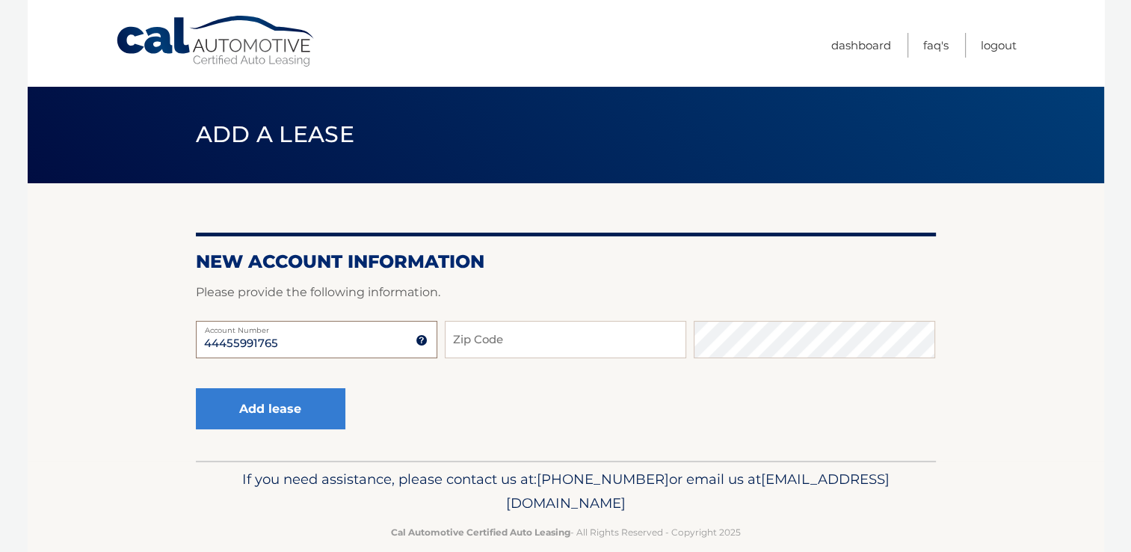
type input "44455991765"
click at [460, 339] on input "Zip Code" at bounding box center [565, 339] width 241 height 37
type input "07045"
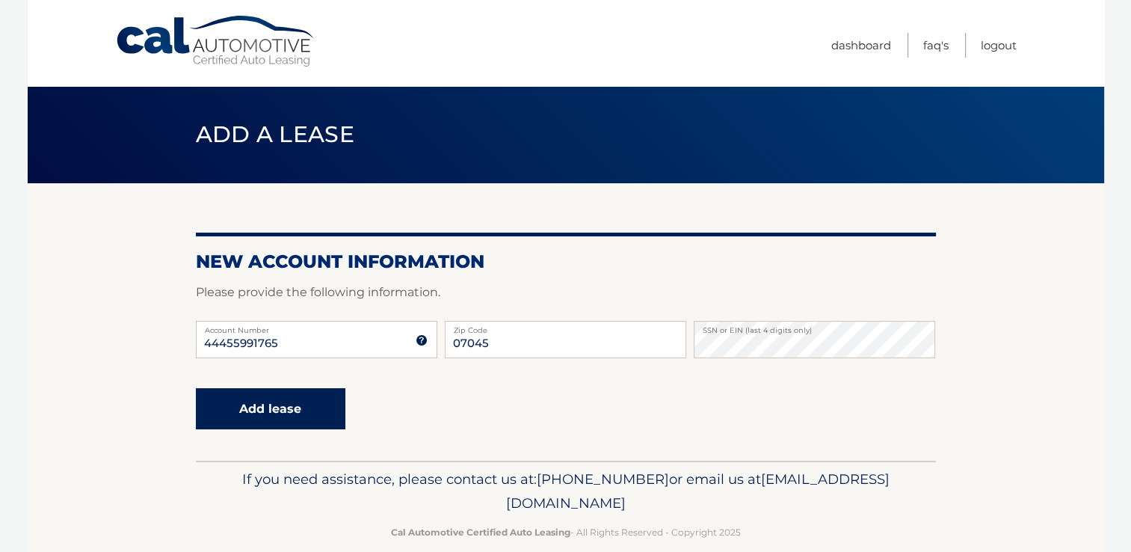
click at [230, 403] on button "Add lease" at bounding box center [271, 408] width 150 height 41
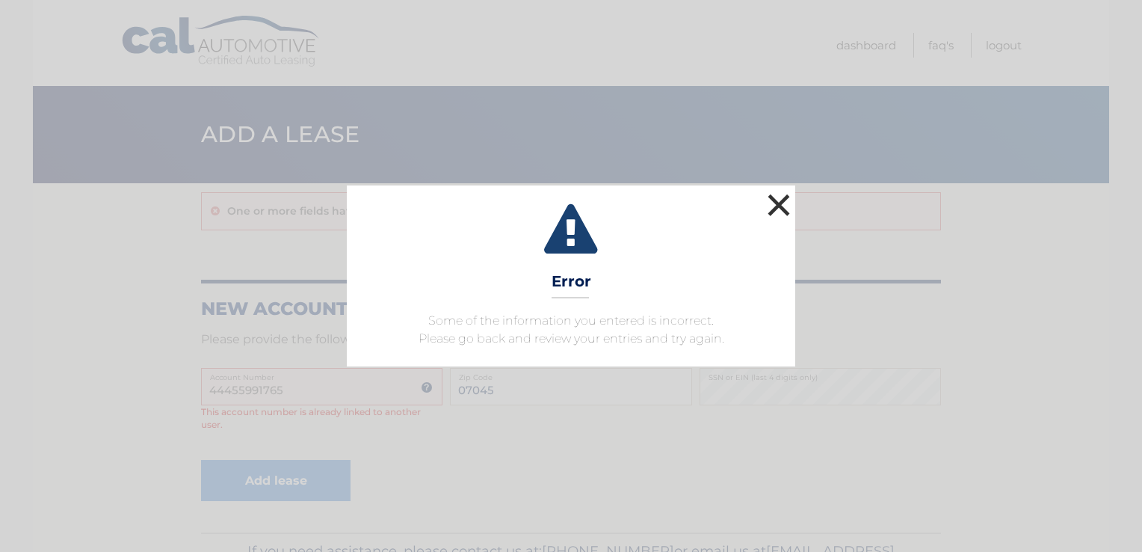
click at [775, 193] on button "×" at bounding box center [779, 205] width 30 height 30
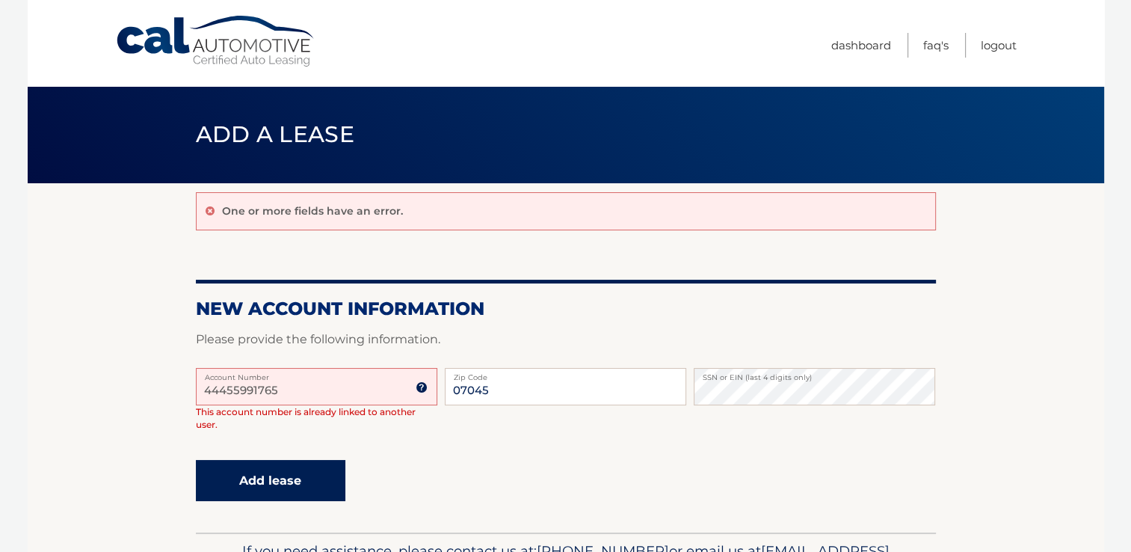
click at [248, 485] on button "Add lease" at bounding box center [271, 480] width 150 height 41
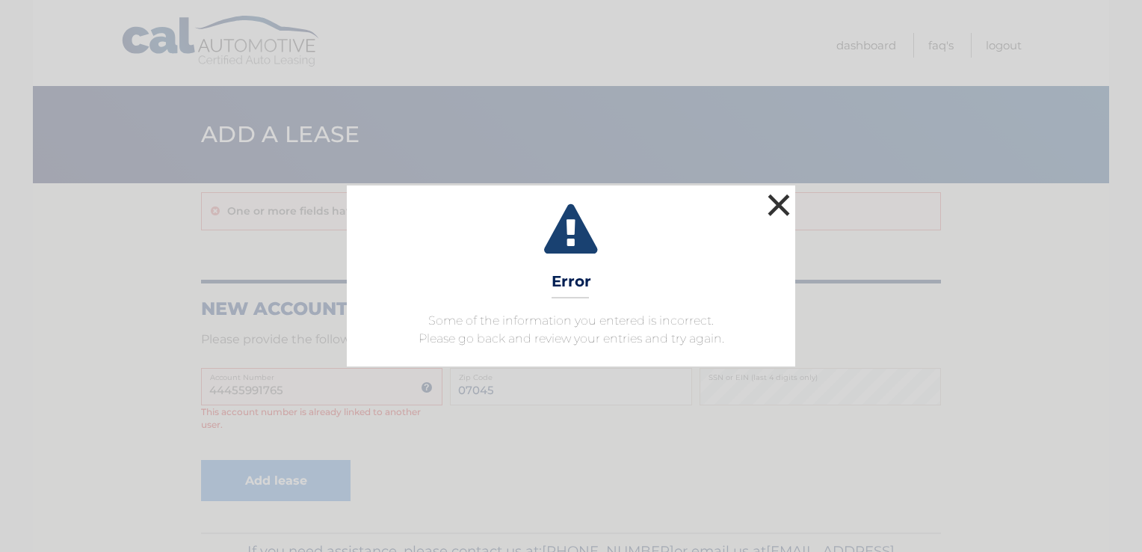
click at [767, 210] on button "×" at bounding box center [779, 205] width 30 height 30
click at [775, 197] on button "×" at bounding box center [779, 205] width 30 height 30
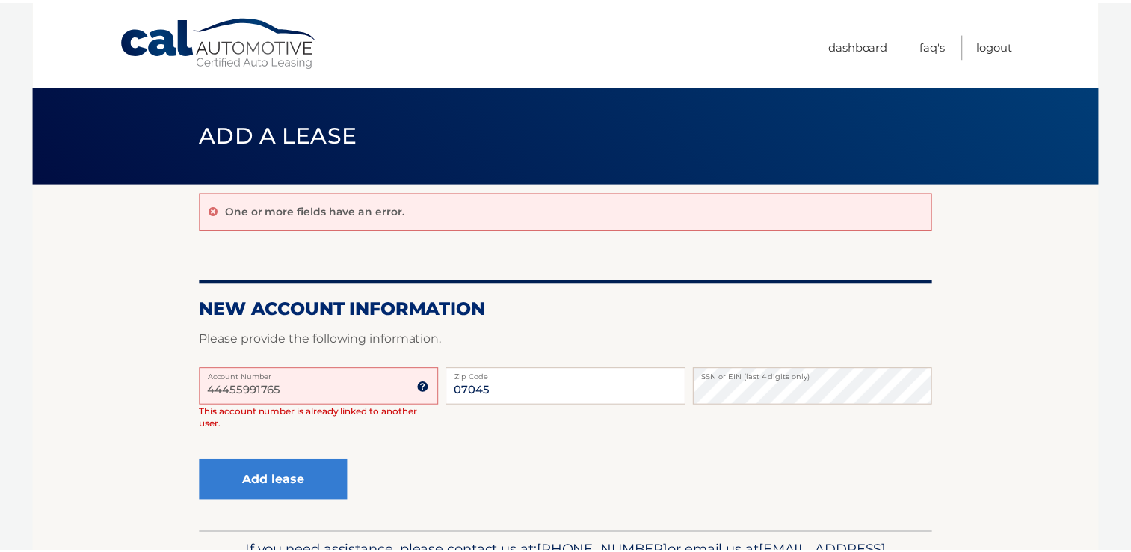
scroll to position [0, 0]
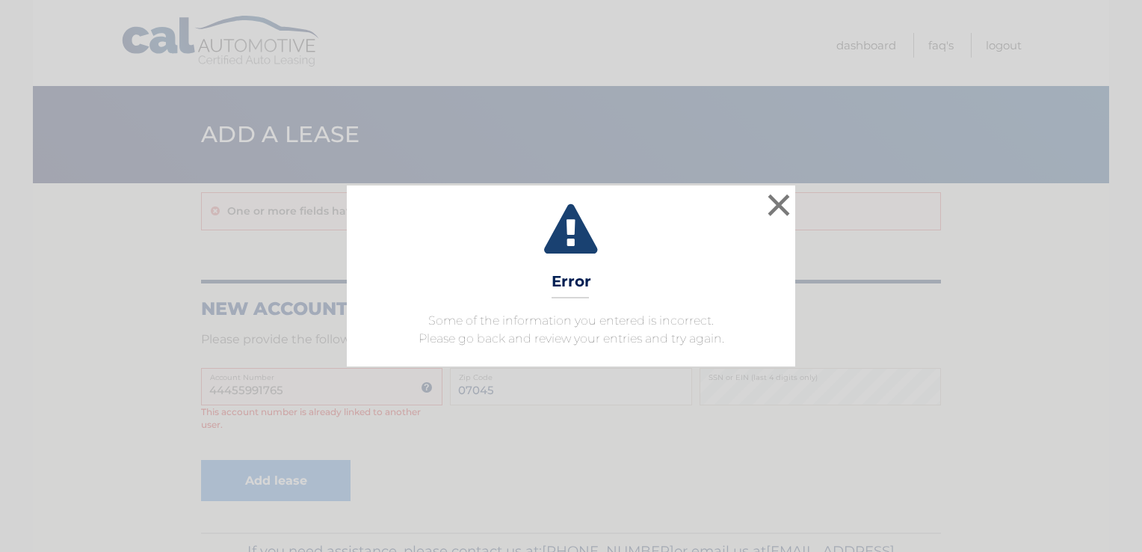
scroll to position [0, 5]
click at [772, 200] on button "×" at bounding box center [779, 205] width 30 height 30
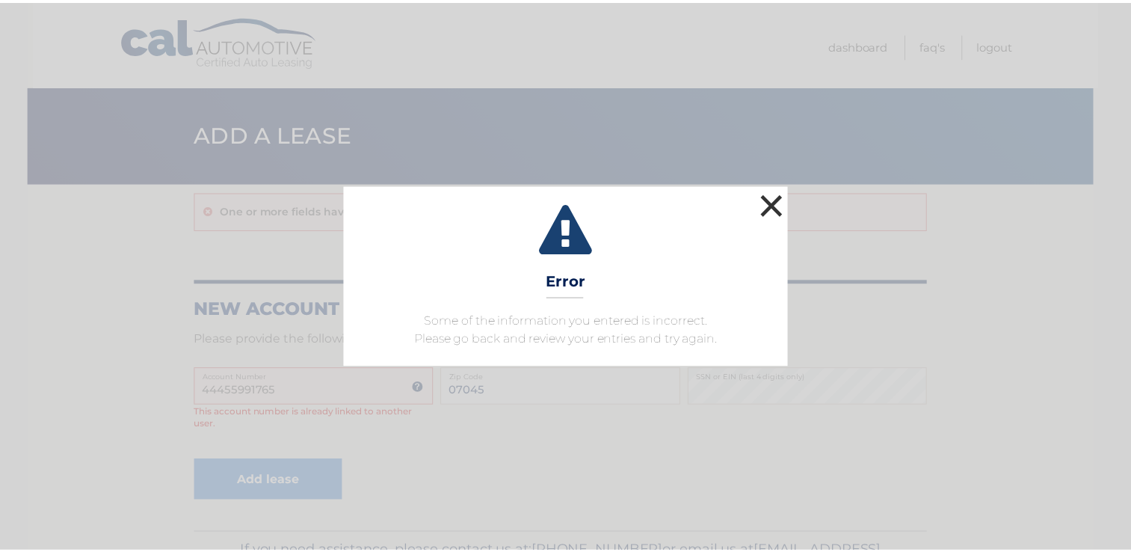
scroll to position [0, 0]
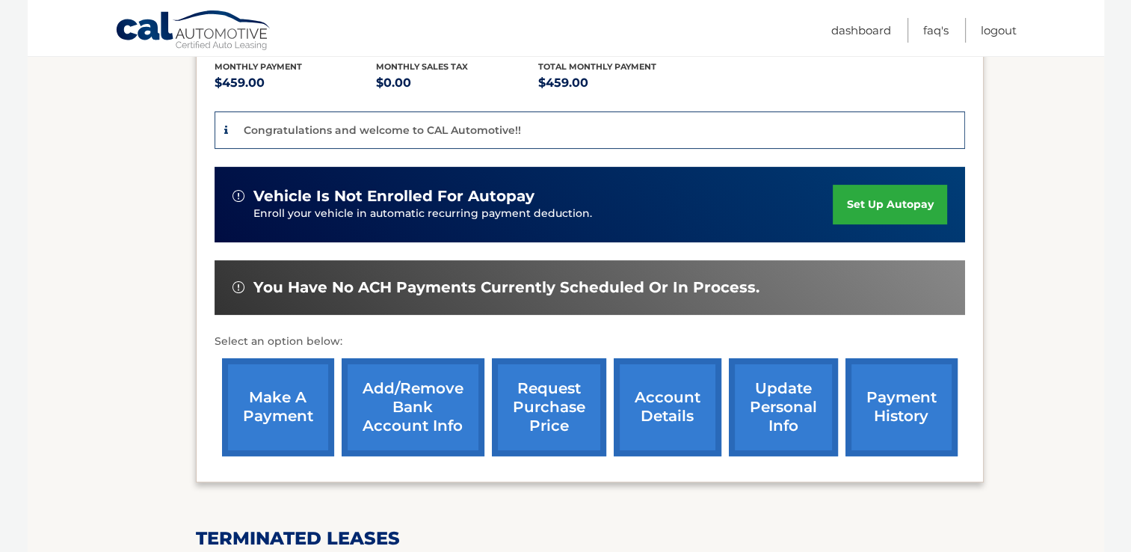
scroll to position [323, 0]
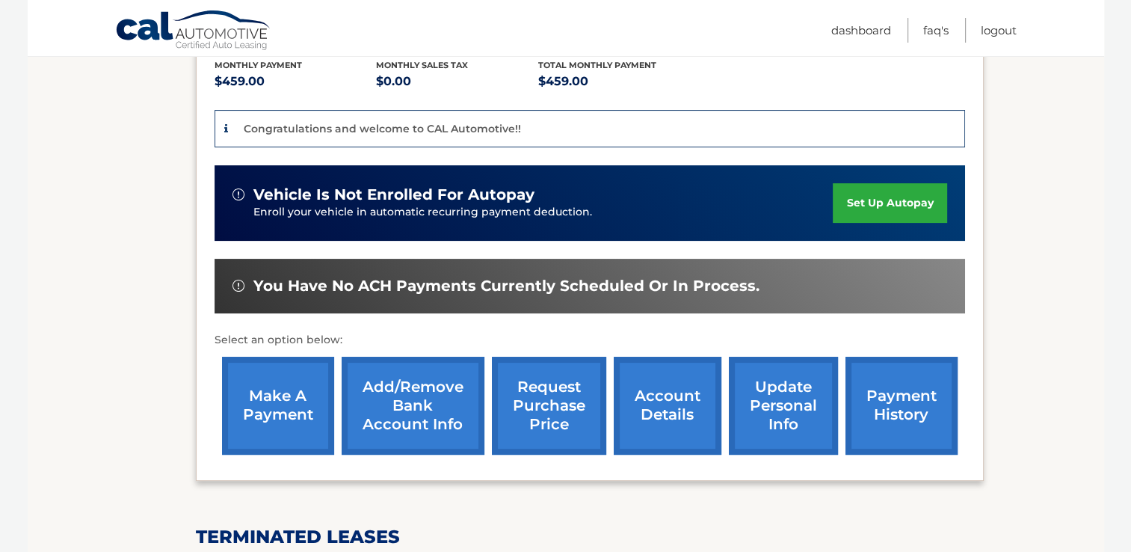
click at [865, 207] on link "set up autopay" at bounding box center [890, 203] width 114 height 40
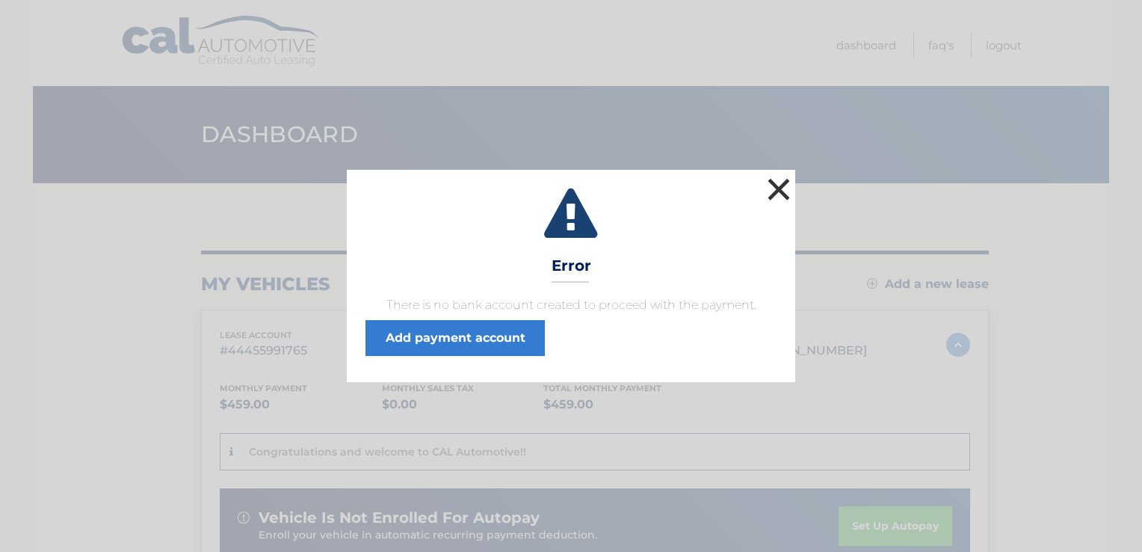
click at [777, 197] on button "×" at bounding box center [779, 189] width 30 height 30
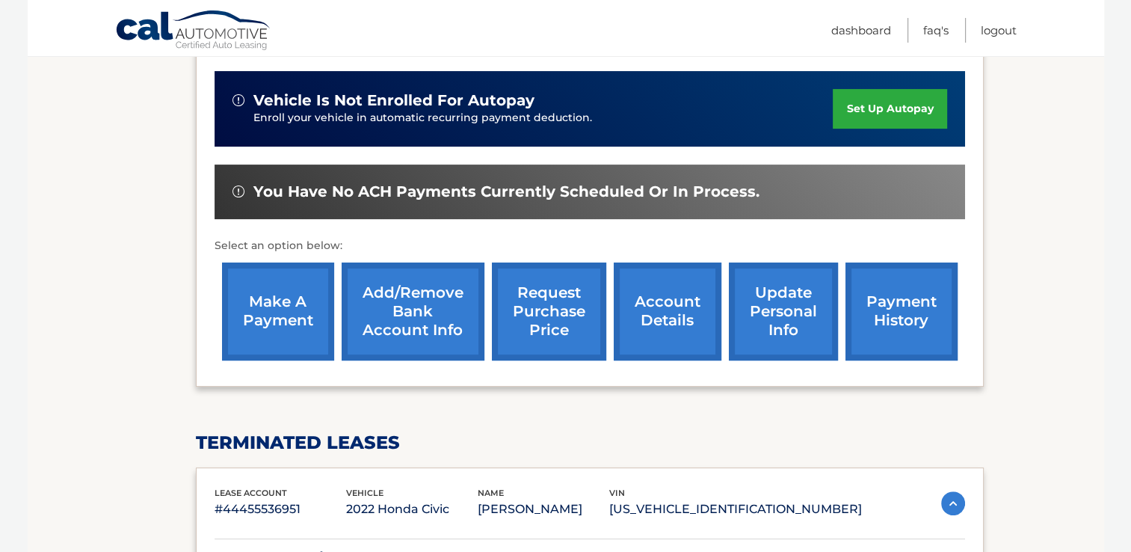
scroll to position [416, 0]
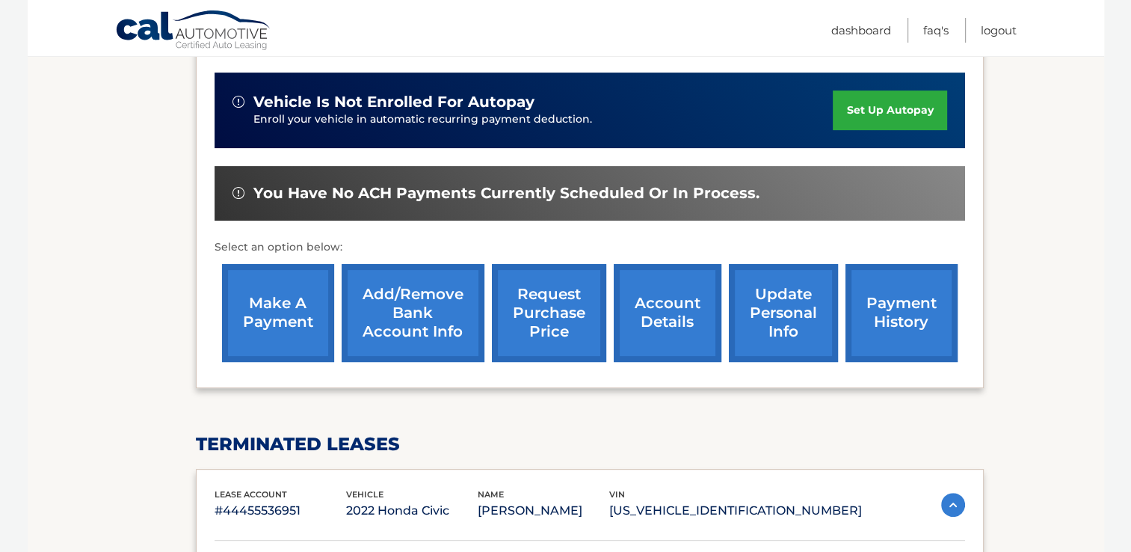
click at [396, 297] on link "Add/Remove bank account info" at bounding box center [413, 313] width 143 height 98
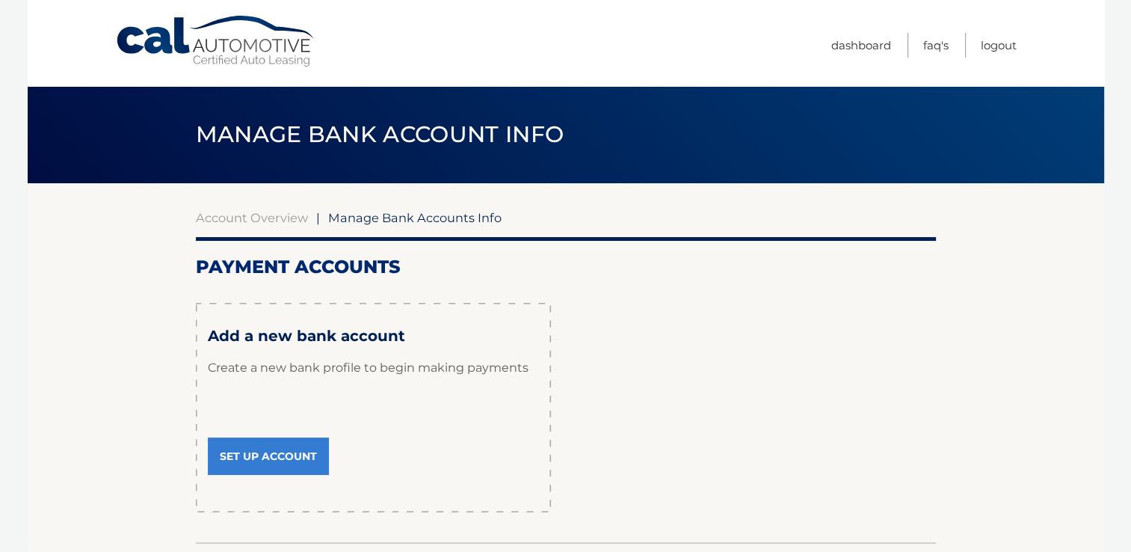
click at [242, 458] on link "Set Up Account" at bounding box center [268, 455] width 121 height 37
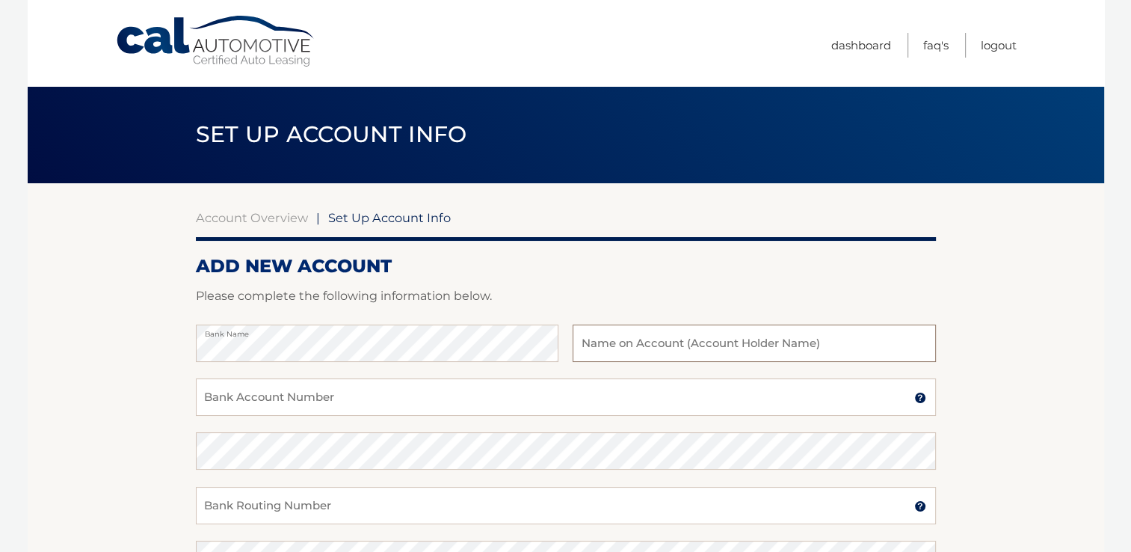
click at [606, 335] on input "text" at bounding box center [754, 342] width 363 height 37
type input "Rocco F Grillo"
click at [328, 393] on input "Bank Account Number" at bounding box center [566, 396] width 740 height 37
type input "59485217"
click at [213, 504] on input "Bank Routing Number" at bounding box center [566, 505] width 740 height 37
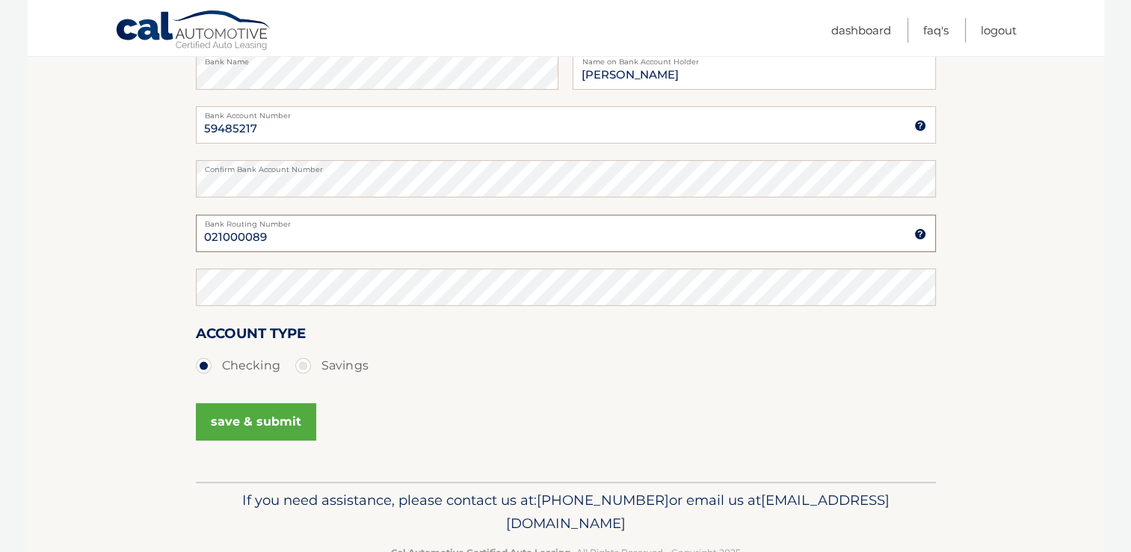
scroll to position [272, 0]
type input "021000089"
click at [274, 419] on button "save & submit" at bounding box center [256, 421] width 120 height 37
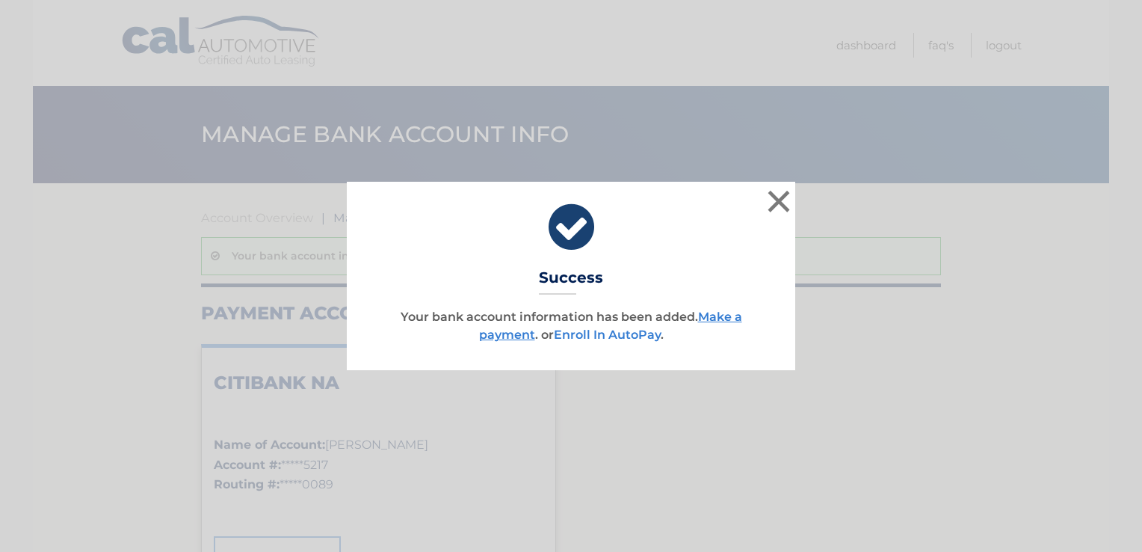
click at [581, 333] on link "Enroll In AutoPay" at bounding box center [607, 334] width 107 height 14
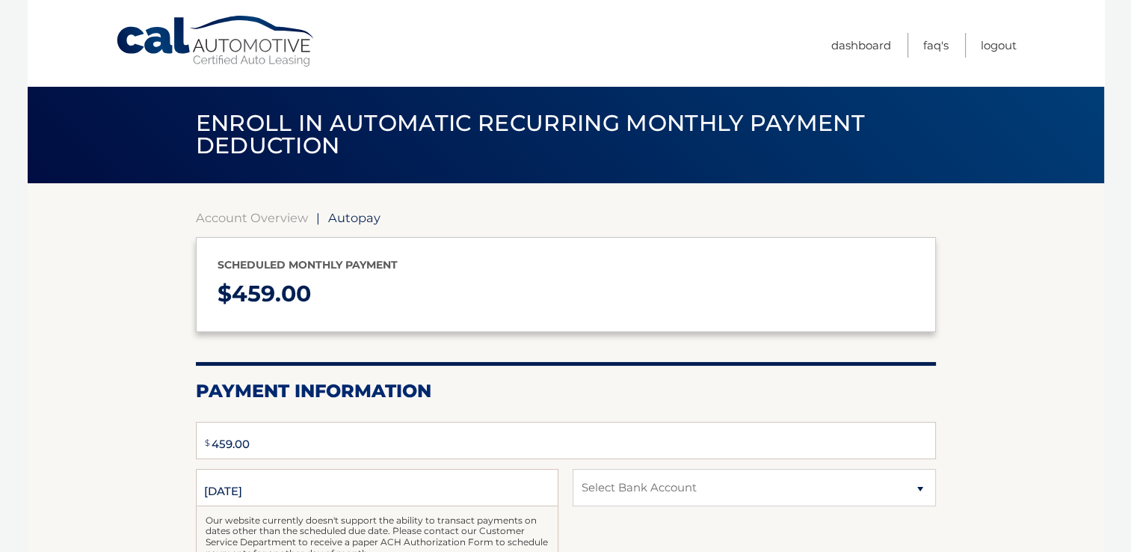
type input "459"
select select "ZWU2Y2RmODQtZWMwMy00ODMwLTgyMmQtZTk2YjE3YTVkMmFh"
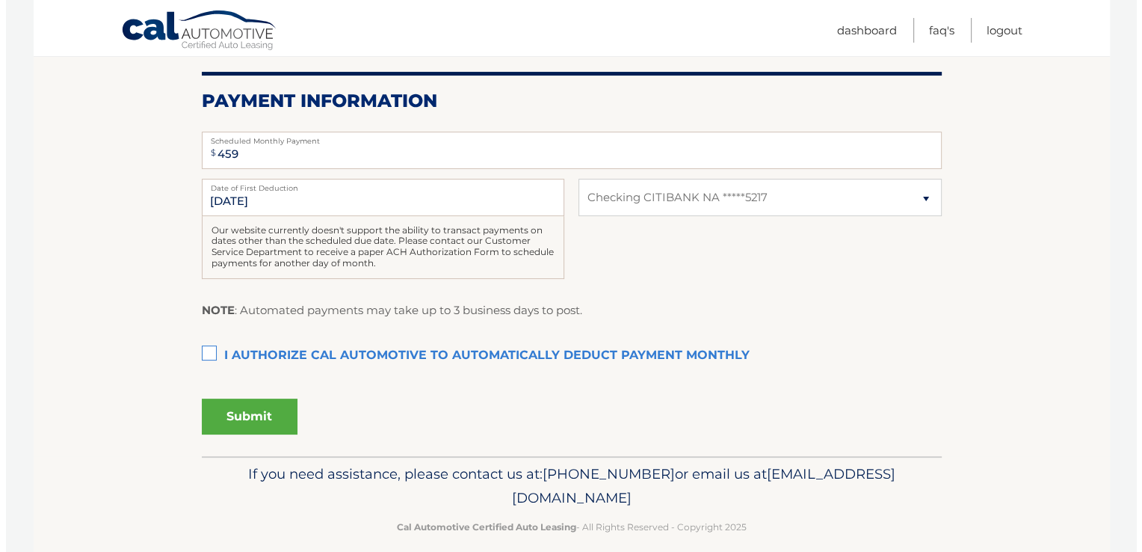
scroll to position [306, 0]
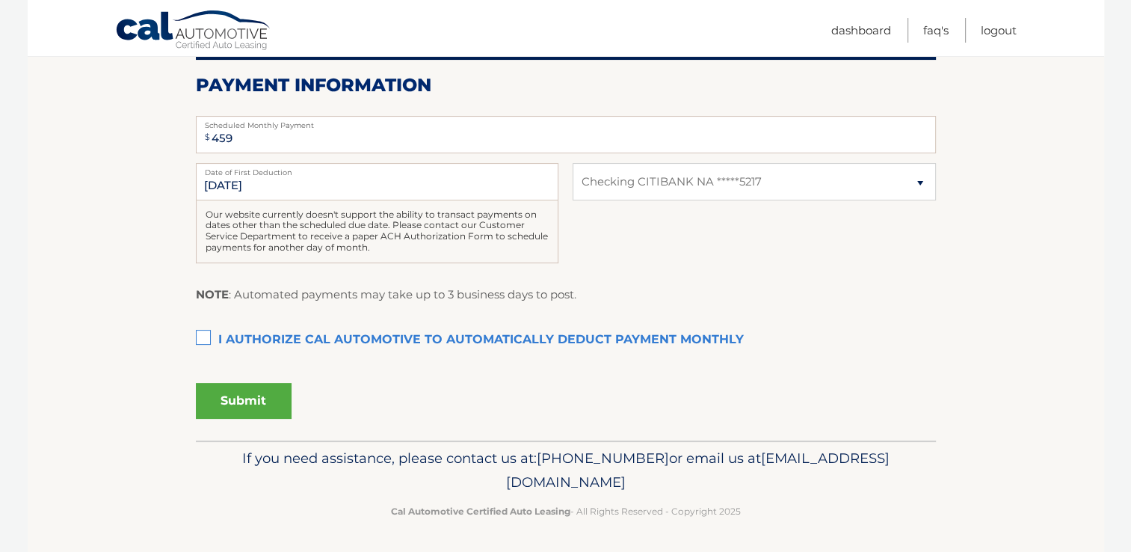
click at [204, 335] on label "I authorize cal automotive to automatically deduct payment monthly This checkbo…" at bounding box center [566, 340] width 740 height 30
click at [0, 0] on input "I authorize cal automotive to automatically deduct payment monthly This checkbo…" at bounding box center [0, 0] width 0 height 0
click at [234, 401] on button "Submit" at bounding box center [244, 401] width 96 height 36
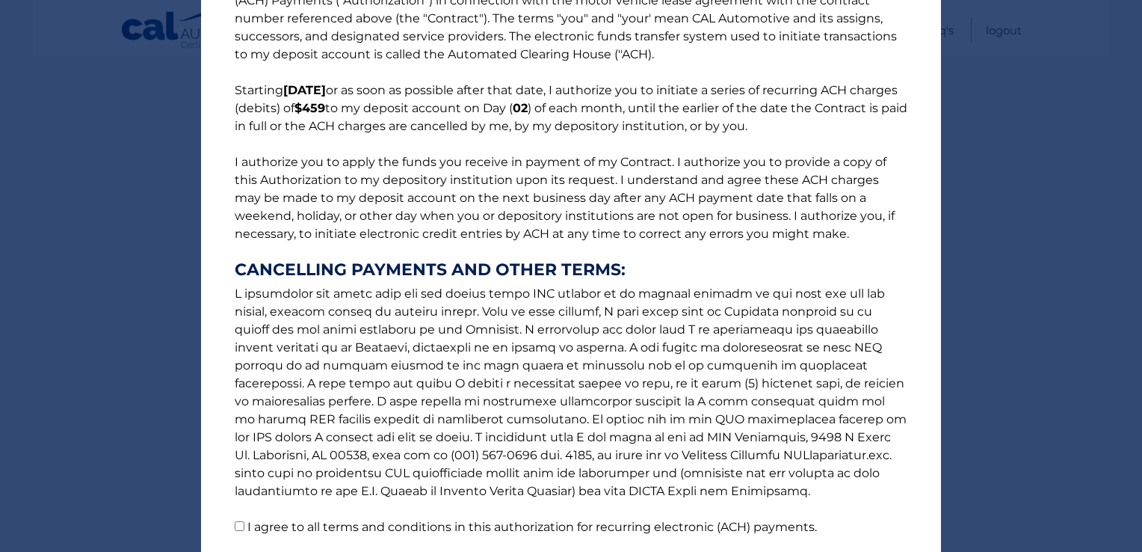
scroll to position [172, 0]
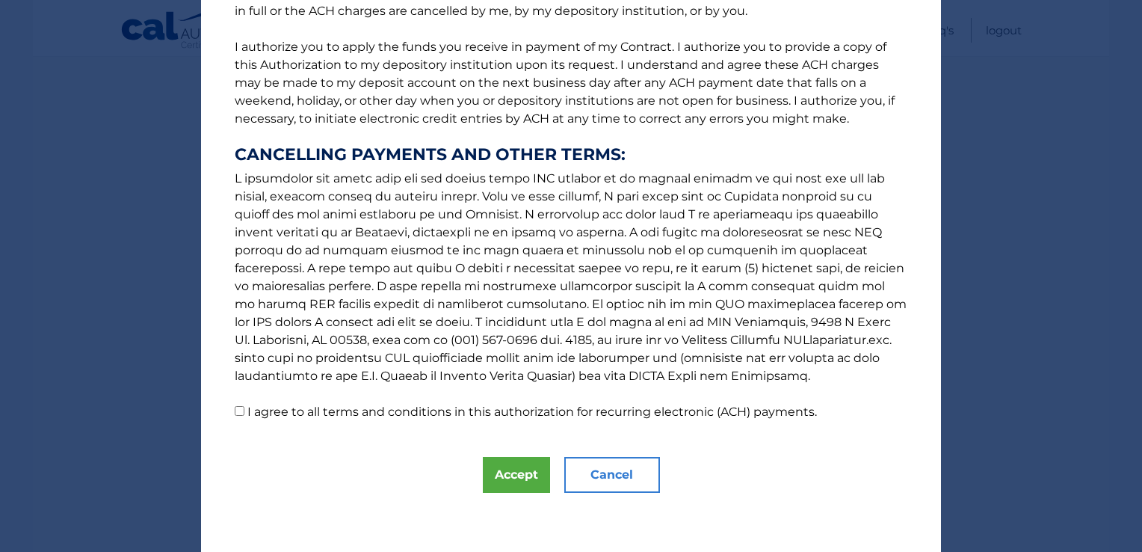
click at [235, 413] on input "I agree to all terms and conditions in this authorization for recurring electro…" at bounding box center [240, 411] width 10 height 10
checkbox input "true"
click at [502, 471] on button "Accept" at bounding box center [516, 475] width 67 height 36
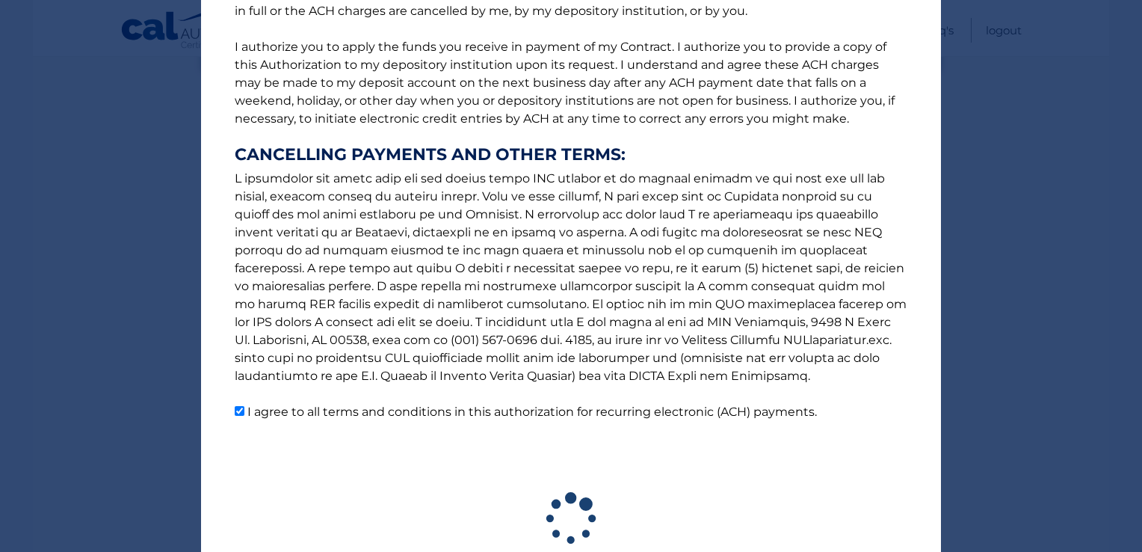
scroll to position [264, 0]
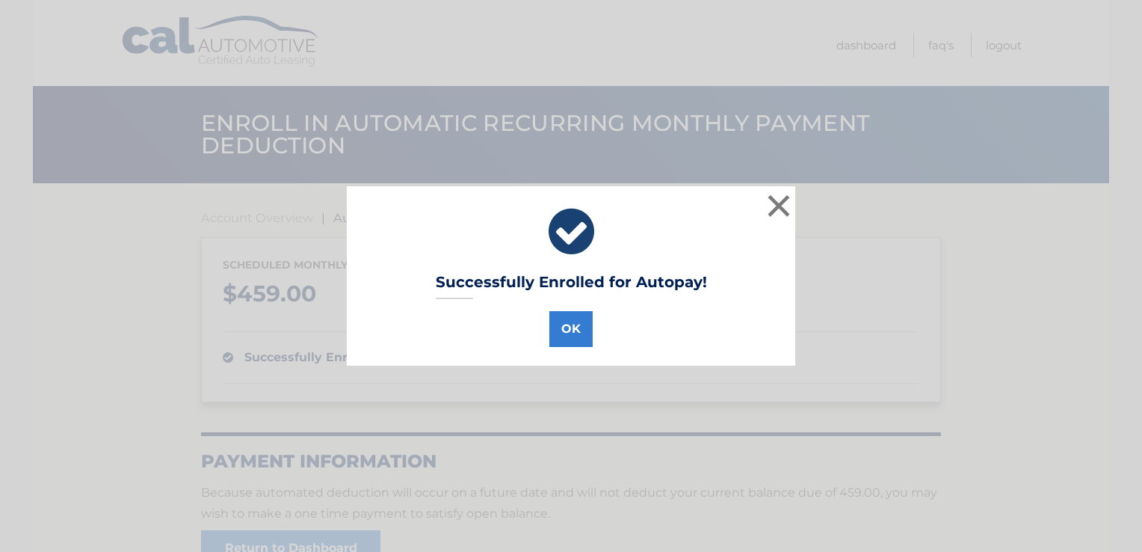
click at [502, 471] on div "Successfully Enrolled for Autopay! OK × Loading..." at bounding box center [571, 276] width 1142 height 552
